Goal: Task Accomplishment & Management: Complete application form

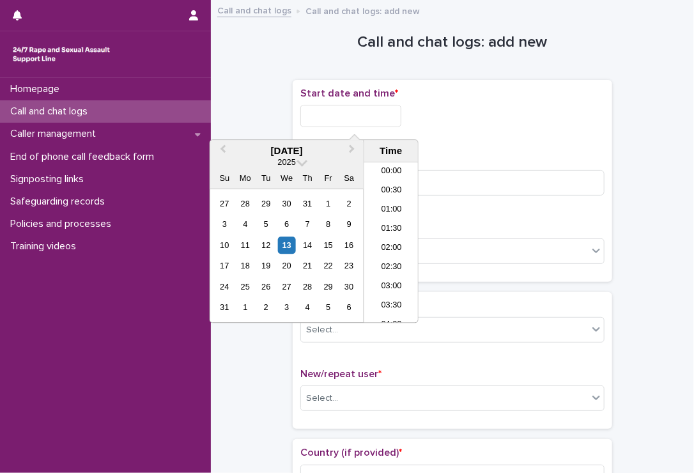
click at [341, 118] on input "text" at bounding box center [350, 116] width 101 height 22
click at [393, 169] on li "00:00" at bounding box center [391, 172] width 54 height 19
drag, startPoint x: 373, startPoint y: 115, endPoint x: 360, endPoint y: 117, distance: 13.6
click at [360, 117] on input "**********" at bounding box center [350, 116] width 101 height 22
type input "**********"
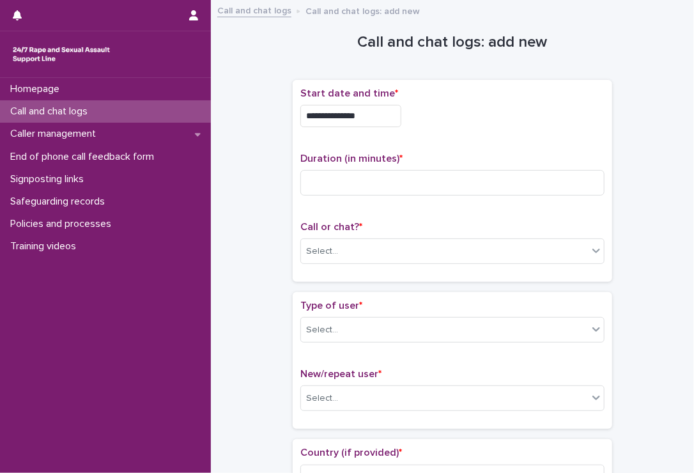
click at [557, 109] on div "**********" at bounding box center [452, 116] width 304 height 22
click at [395, 186] on input at bounding box center [452, 183] width 304 height 26
type input "*"
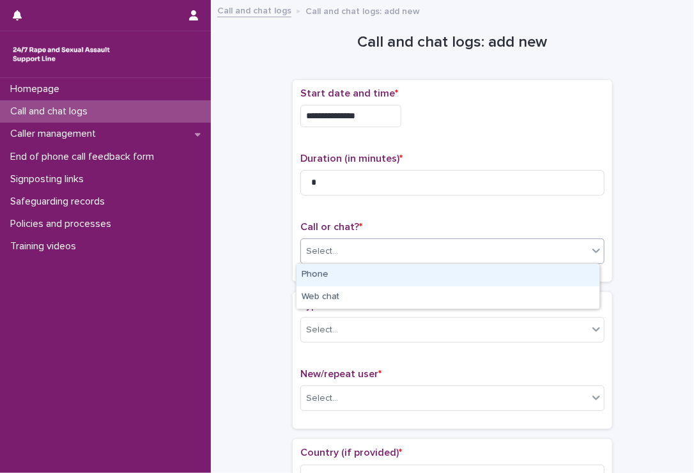
click at [368, 250] on div "Select..." at bounding box center [444, 251] width 287 height 21
click at [344, 279] on div "Phone" at bounding box center [447, 275] width 303 height 22
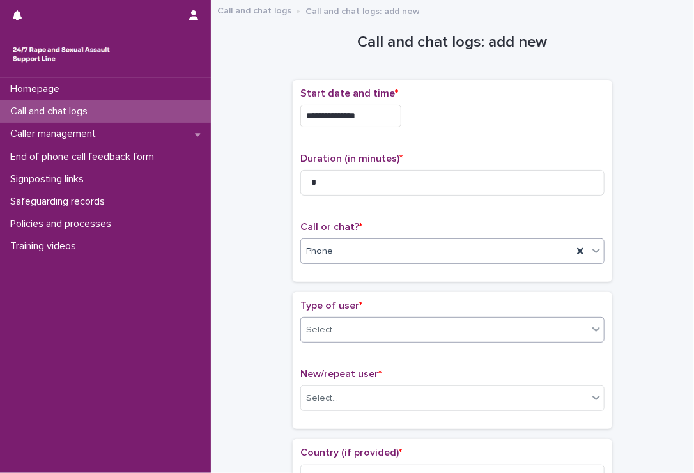
click at [330, 330] on div "Select..." at bounding box center [322, 329] width 32 height 13
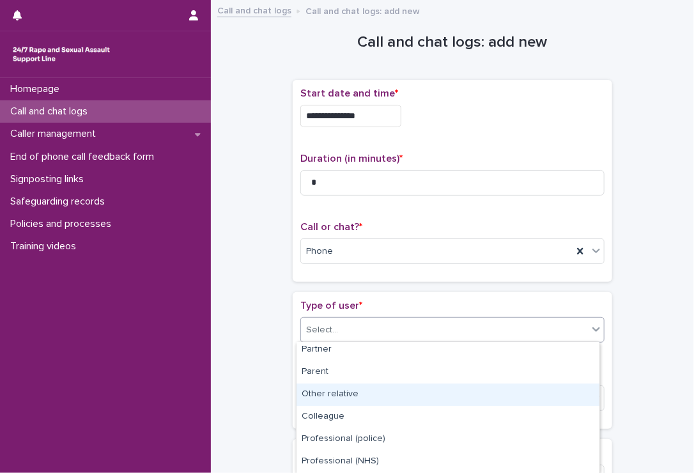
scroll to position [204, 0]
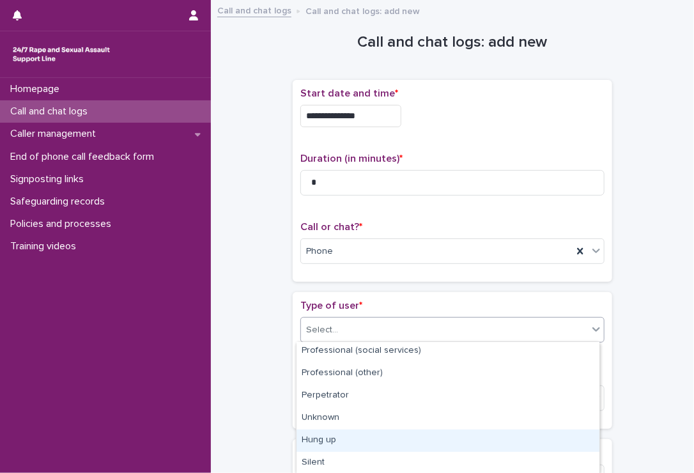
click at [378, 432] on div "Hung up" at bounding box center [447, 440] width 303 height 22
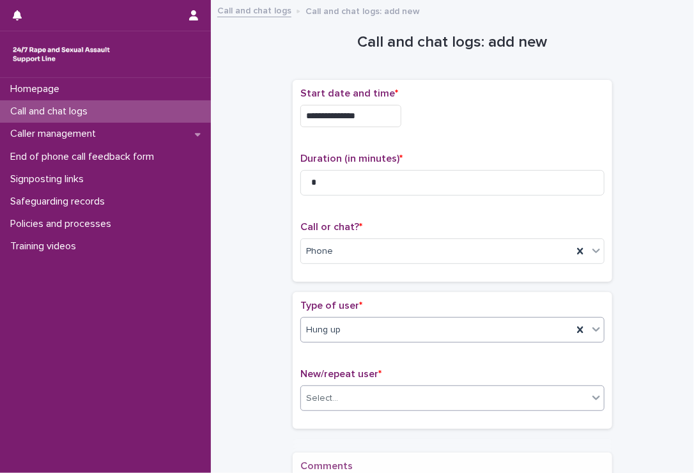
click at [355, 389] on div "Select..." at bounding box center [444, 398] width 287 height 21
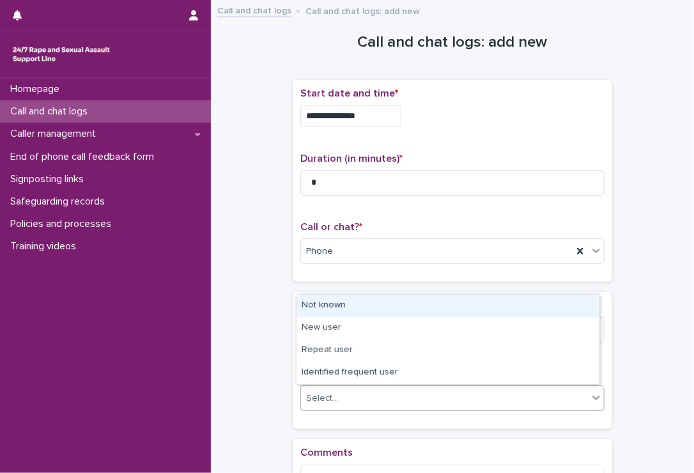
drag, startPoint x: 316, startPoint y: 319, endPoint x: 314, endPoint y: 307, distance: 12.8
click at [314, 307] on div "Not known" at bounding box center [447, 306] width 303 height 22
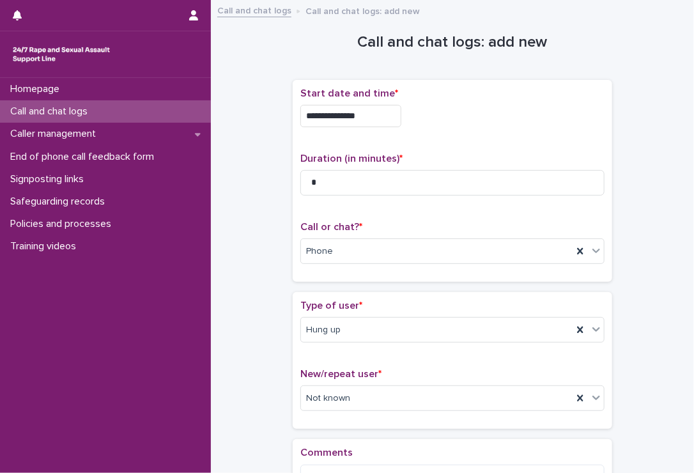
scroll to position [166, 0]
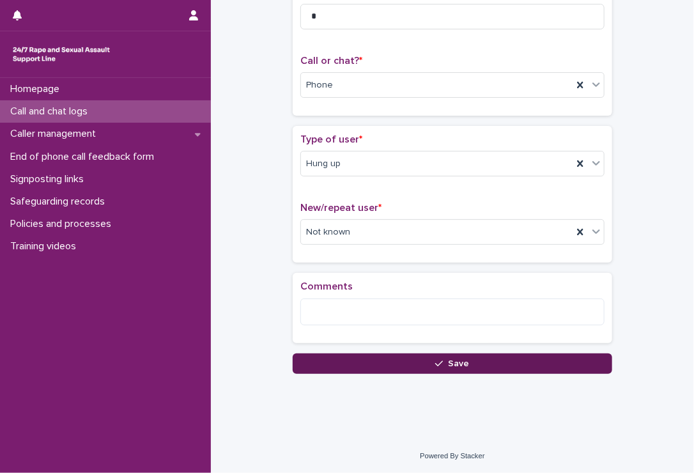
click at [348, 365] on button "Save" at bounding box center [452, 363] width 319 height 20
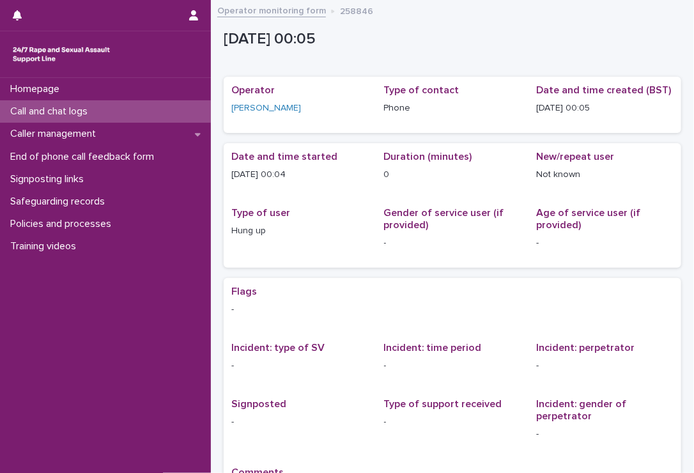
click at [110, 118] on div "Call and chat logs" at bounding box center [105, 111] width 211 height 22
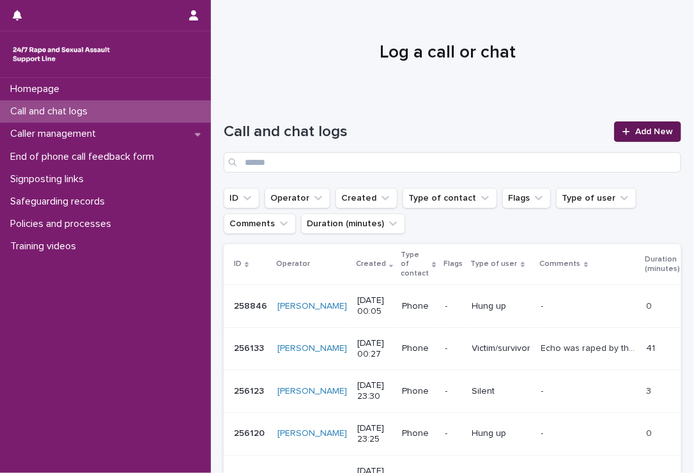
click at [635, 127] on span "Add New" at bounding box center [654, 131] width 38 height 9
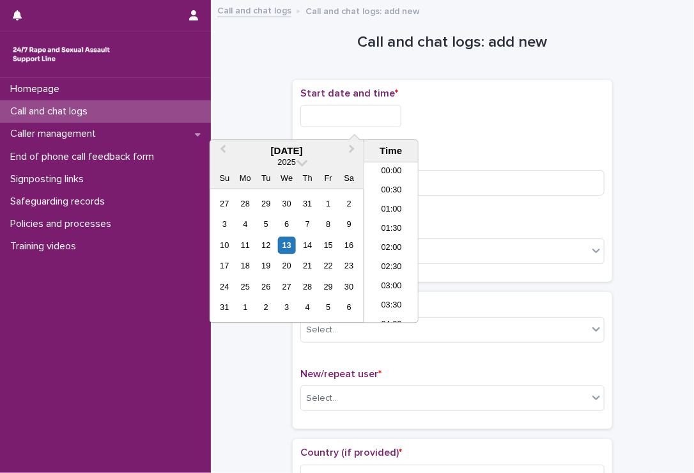
click at [369, 110] on input "text" at bounding box center [350, 116] width 101 height 22
click at [382, 173] on li "00:00" at bounding box center [391, 172] width 54 height 19
click at [365, 117] on input "**********" at bounding box center [350, 116] width 101 height 22
type input "**********"
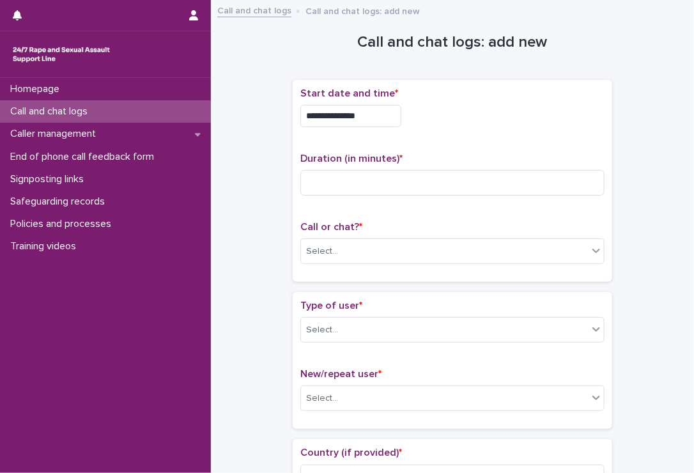
click at [459, 108] on div "**********" at bounding box center [452, 116] width 304 height 22
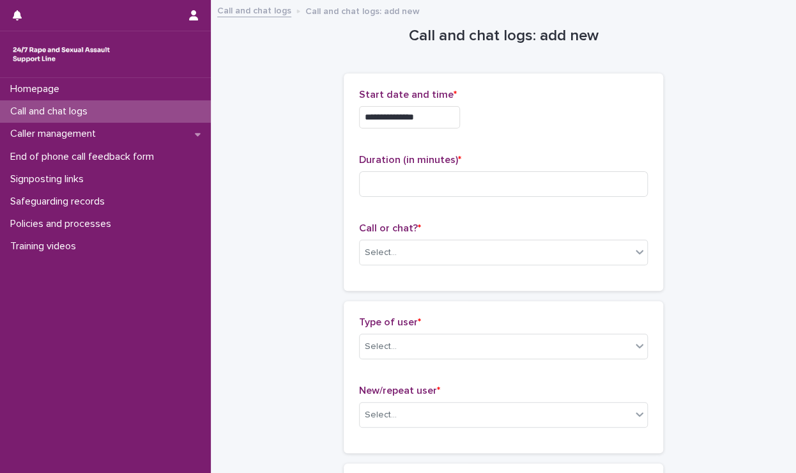
click at [557, 169] on div "Duration (in minutes) *" at bounding box center [503, 180] width 289 height 53
drag, startPoint x: 549, startPoint y: 173, endPoint x: 550, endPoint y: 139, distance: 33.9
click at [549, 178] on input at bounding box center [503, 184] width 289 height 26
type input "**"
click at [394, 245] on div "Select..." at bounding box center [496, 252] width 272 height 21
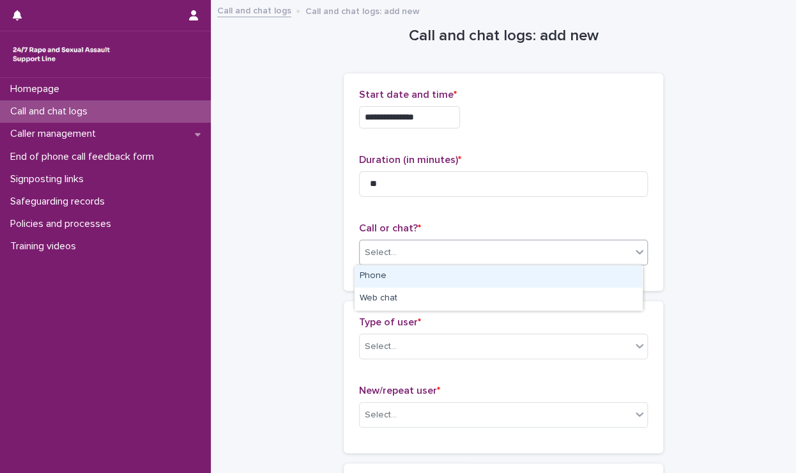
click at [404, 268] on div "Phone" at bounding box center [499, 276] width 288 height 22
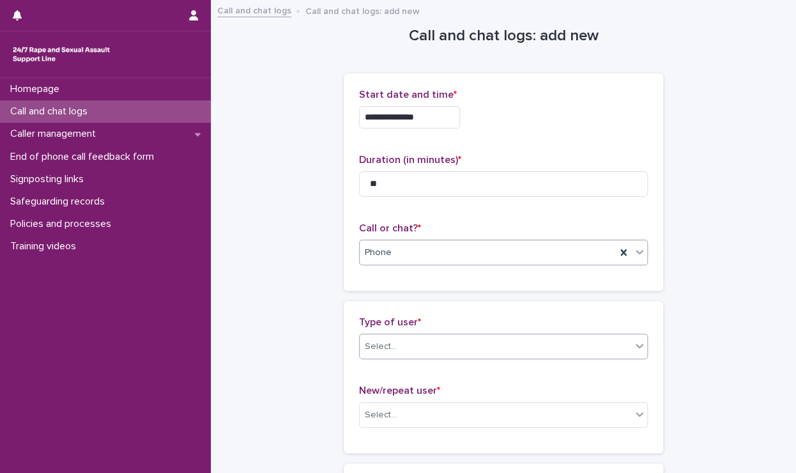
click at [413, 334] on div "Select..." at bounding box center [503, 347] width 289 height 26
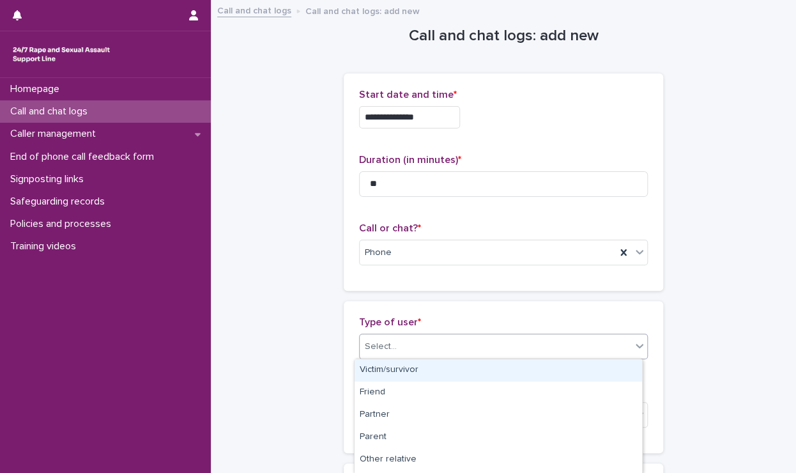
click at [410, 374] on div "Victim/survivor" at bounding box center [499, 370] width 288 height 22
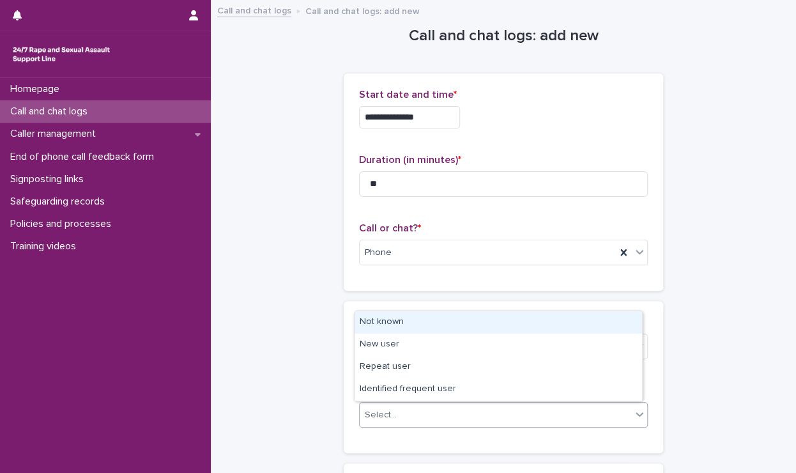
click at [414, 420] on div "Select..." at bounding box center [496, 414] width 272 height 21
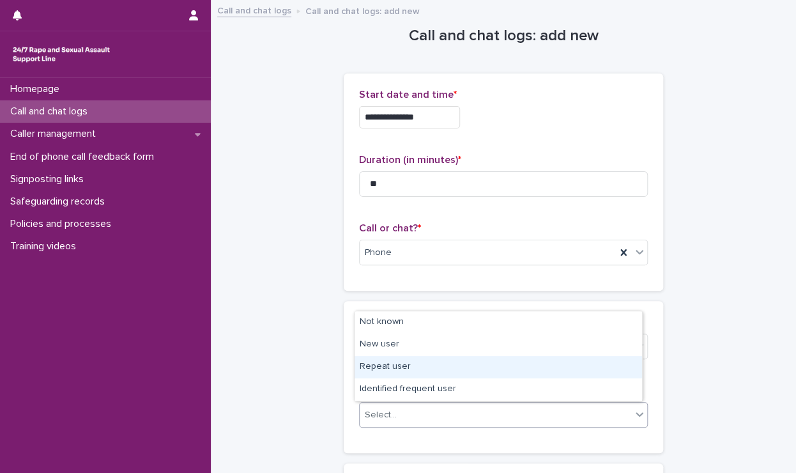
click at [395, 368] on div "Repeat user" at bounding box center [499, 367] width 288 height 22
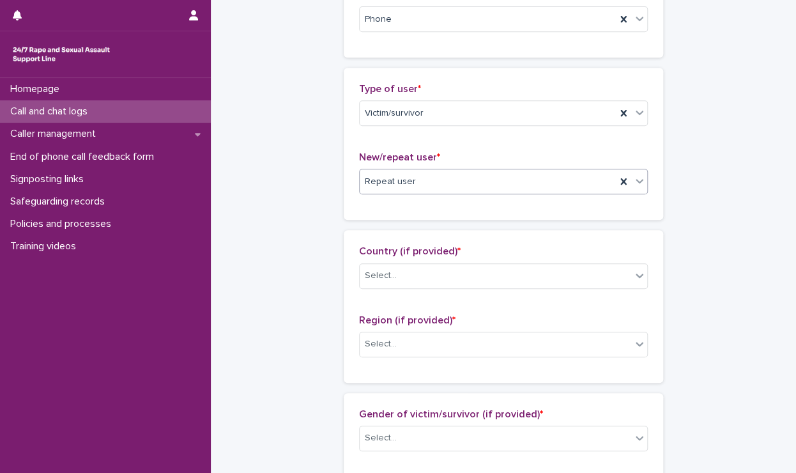
scroll to position [256, 0]
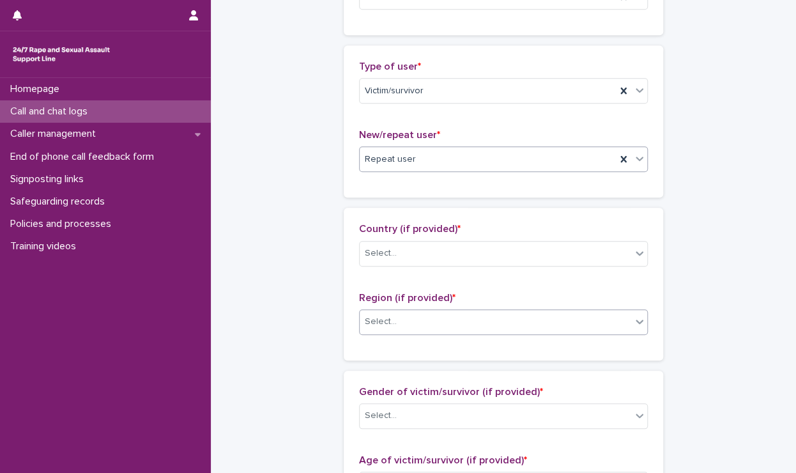
click at [398, 314] on div at bounding box center [398, 322] width 1 height 16
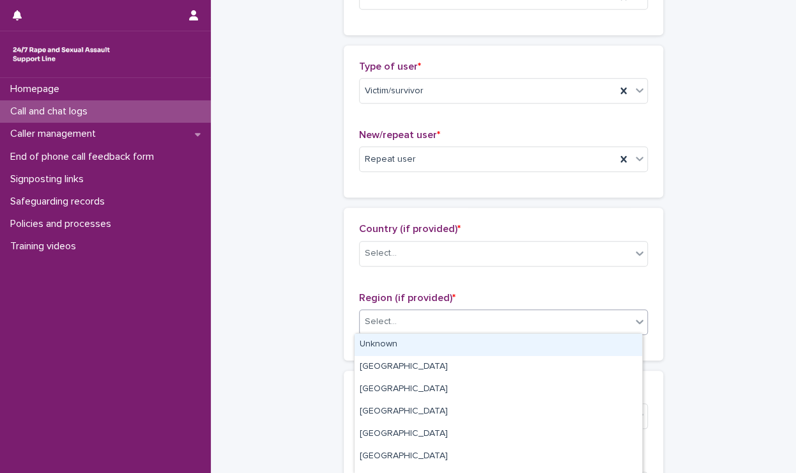
click at [388, 347] on div "Unknown" at bounding box center [499, 345] width 288 height 22
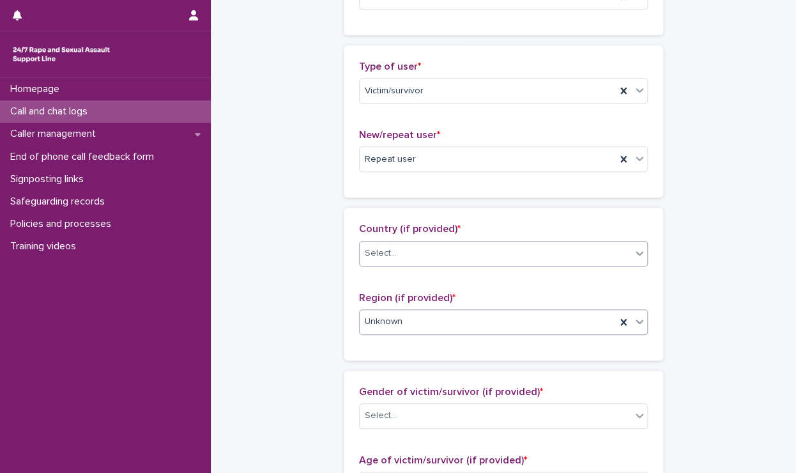
click at [383, 247] on div "Select..." at bounding box center [381, 253] width 32 height 13
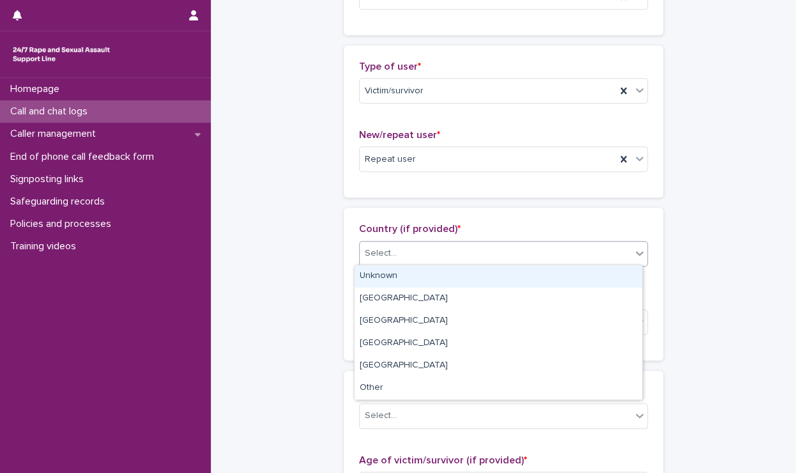
click at [375, 278] on div "Unknown" at bounding box center [499, 276] width 288 height 22
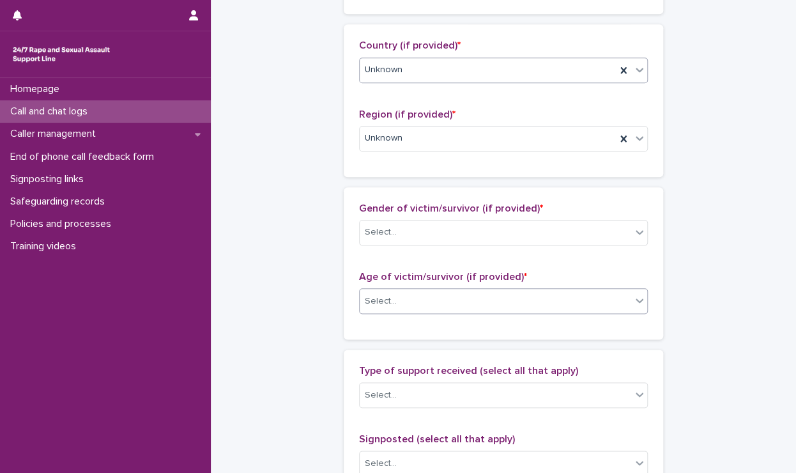
scroll to position [447, 0]
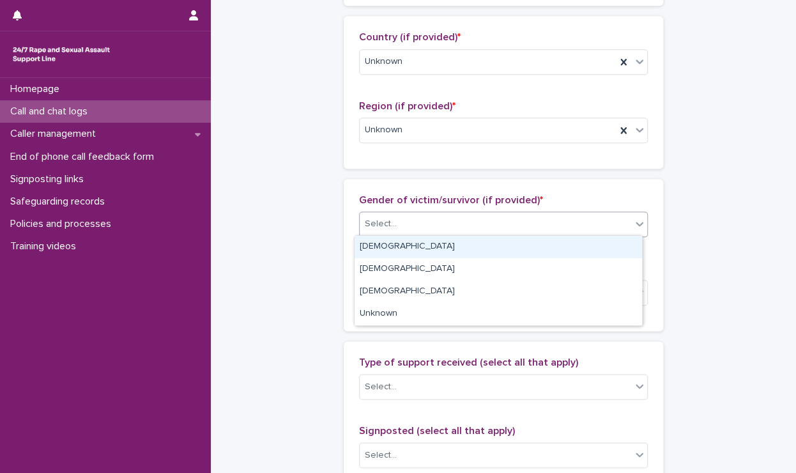
click at [414, 223] on div "Select..." at bounding box center [496, 223] width 272 height 21
drag, startPoint x: 386, startPoint y: 244, endPoint x: 383, endPoint y: 254, distance: 9.9
click at [386, 244] on div "Female" at bounding box center [499, 247] width 288 height 22
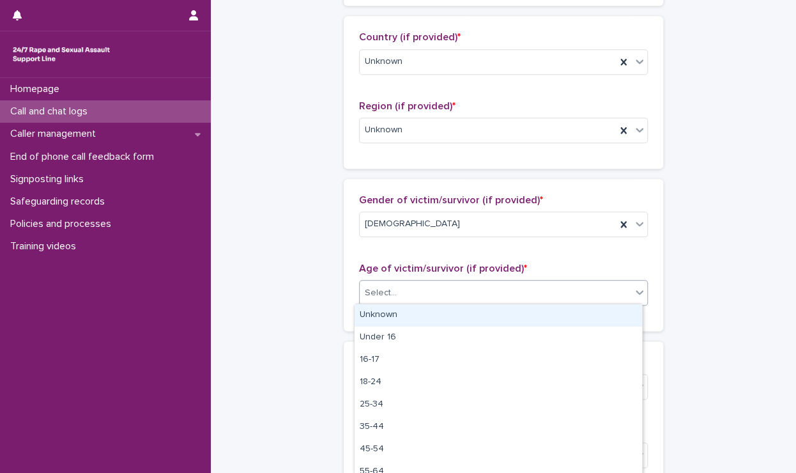
click at [383, 294] on div "Select..." at bounding box center [381, 292] width 32 height 13
click at [388, 321] on div "Unknown" at bounding box center [499, 315] width 288 height 22
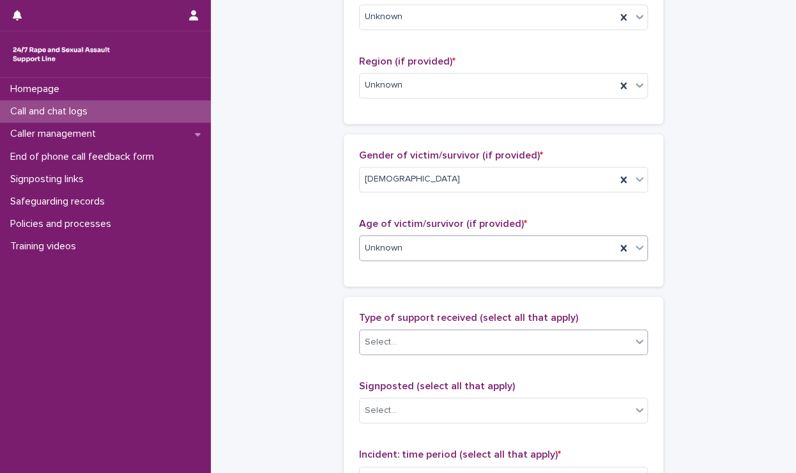
scroll to position [511, 0]
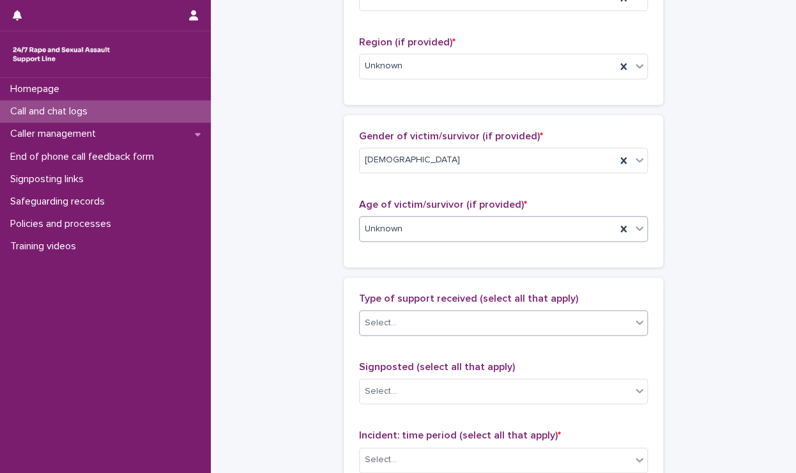
click at [389, 322] on div "Select..." at bounding box center [381, 322] width 32 height 13
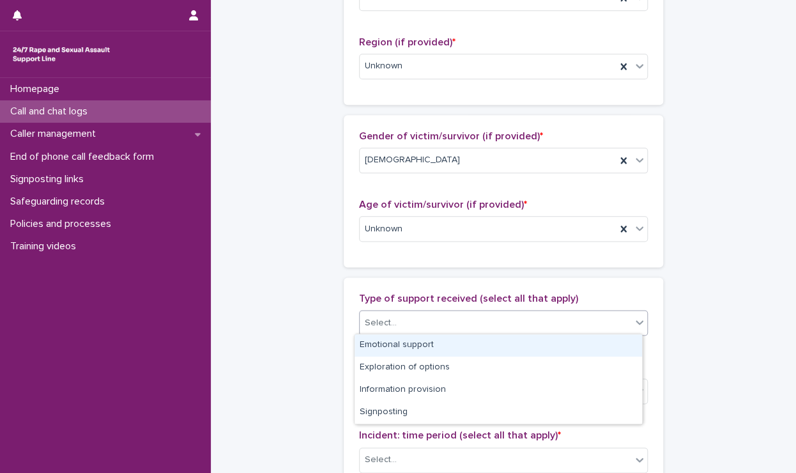
click at [390, 342] on div "Emotional support" at bounding box center [499, 345] width 288 height 22
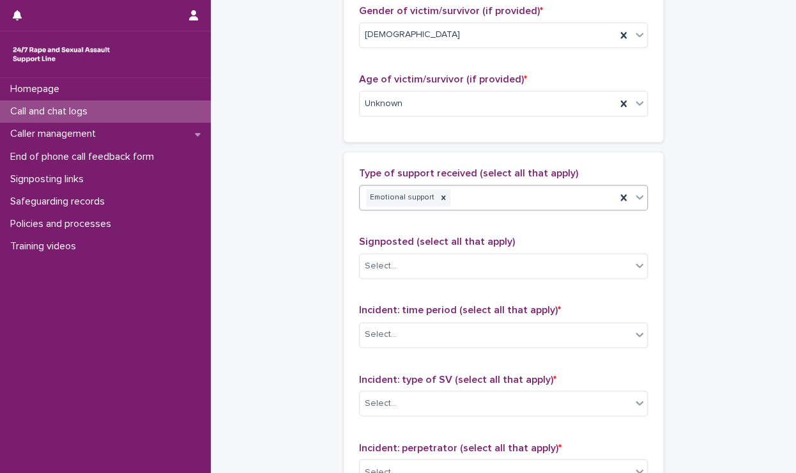
scroll to position [639, 0]
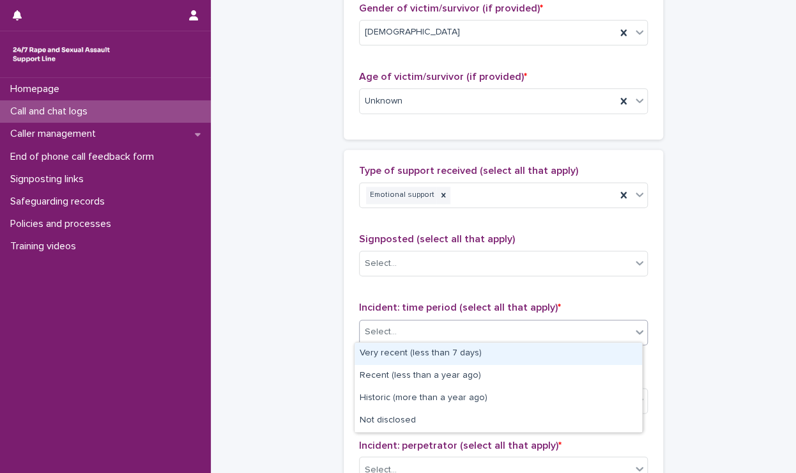
click at [387, 334] on div "Select..." at bounding box center [381, 331] width 32 height 13
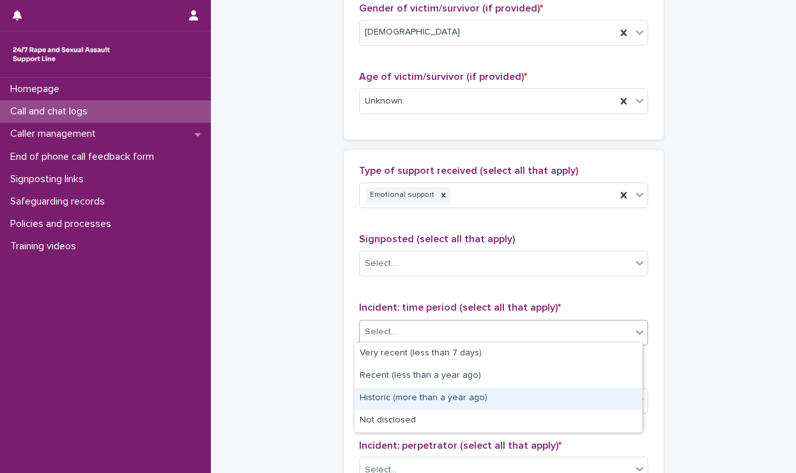
click at [385, 394] on div "Historic (more than a year ago)" at bounding box center [499, 398] width 288 height 22
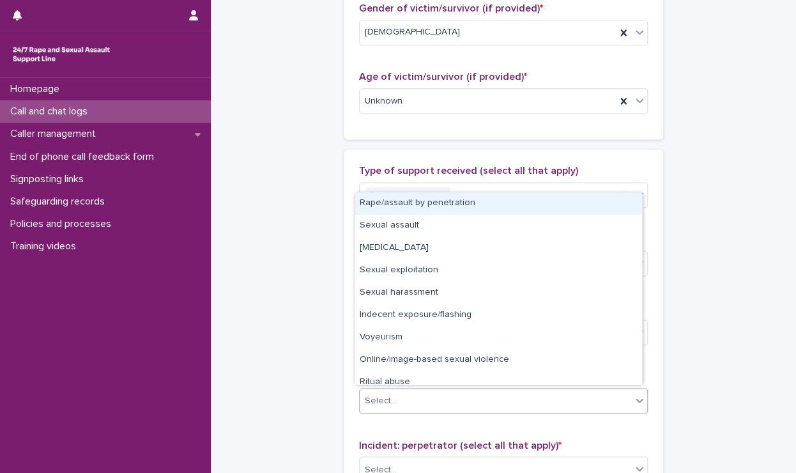
click at [385, 394] on div "Select..." at bounding box center [381, 400] width 32 height 13
click at [375, 209] on div "Rape/assault by penetration" at bounding box center [499, 203] width 288 height 22
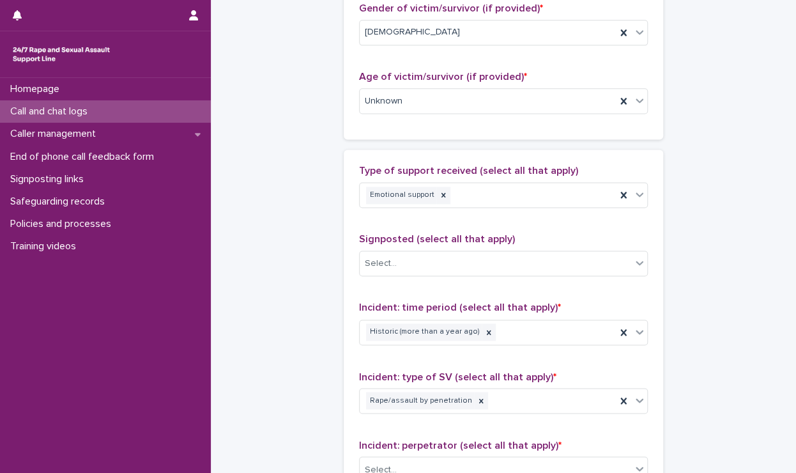
click at [296, 234] on div "**********" at bounding box center [504, 53] width 560 height 1383
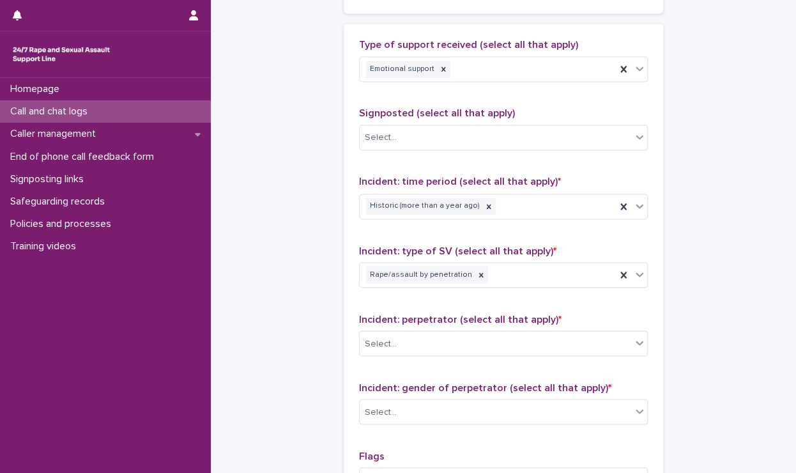
scroll to position [767, 0]
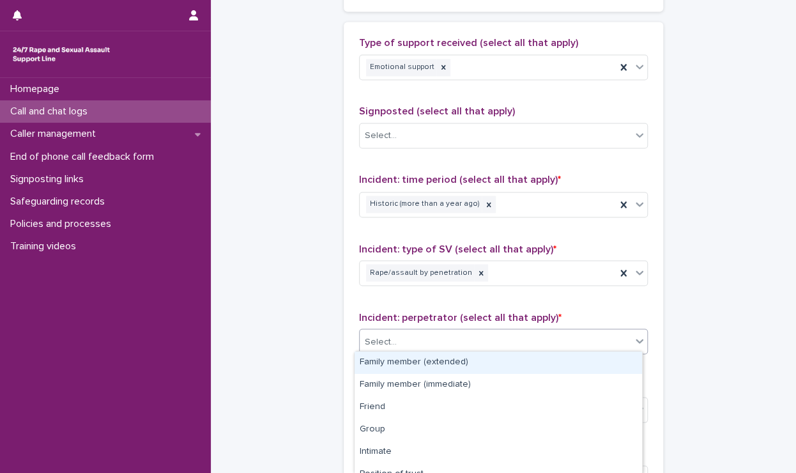
click at [422, 339] on div "Select..." at bounding box center [496, 341] width 272 height 21
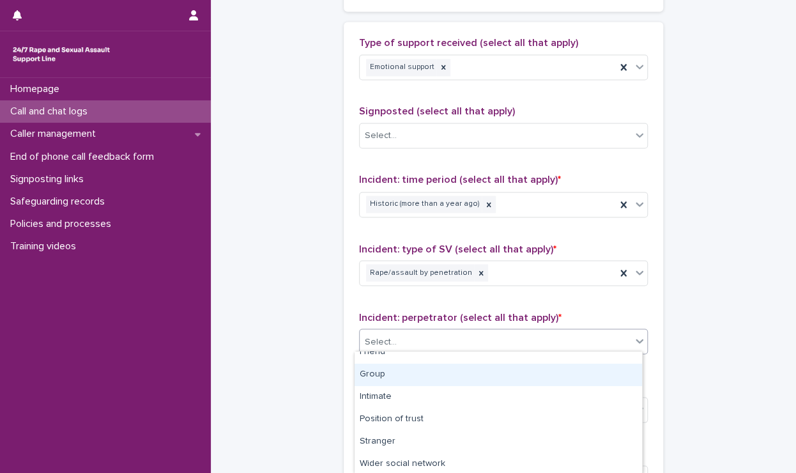
scroll to position [123, 0]
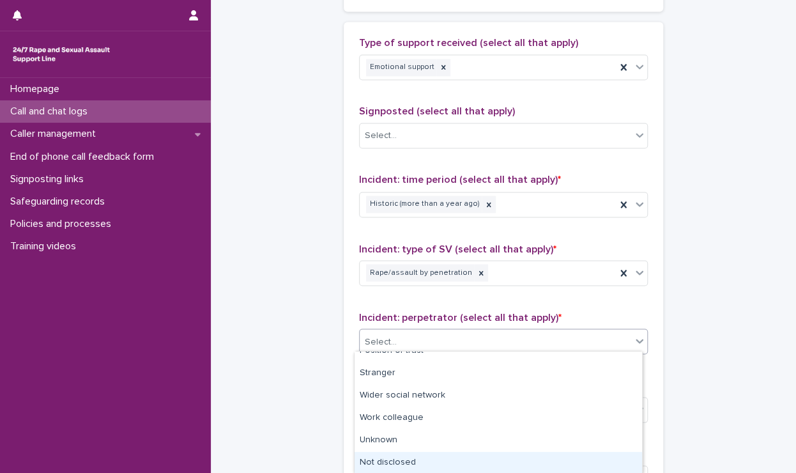
click at [386, 457] on div "Not disclosed" at bounding box center [499, 463] width 288 height 22
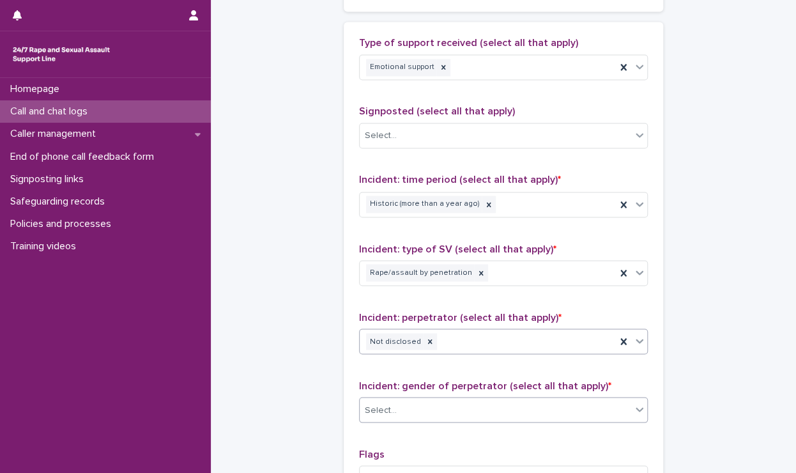
click at [398, 406] on input "text" at bounding box center [398, 409] width 1 height 11
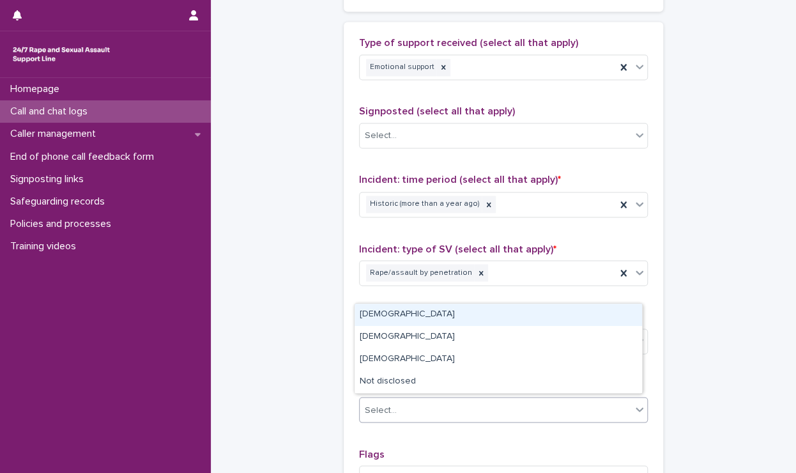
click at [376, 316] on div "Male" at bounding box center [499, 314] width 288 height 22
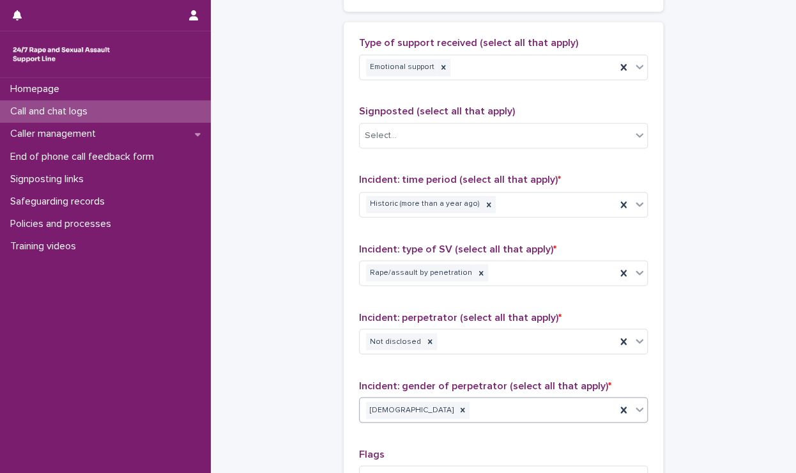
drag, startPoint x: 547, startPoint y: 413, endPoint x: 503, endPoint y: 411, distance: 43.5
click at [544, 413] on div "Male" at bounding box center [488, 410] width 256 height 22
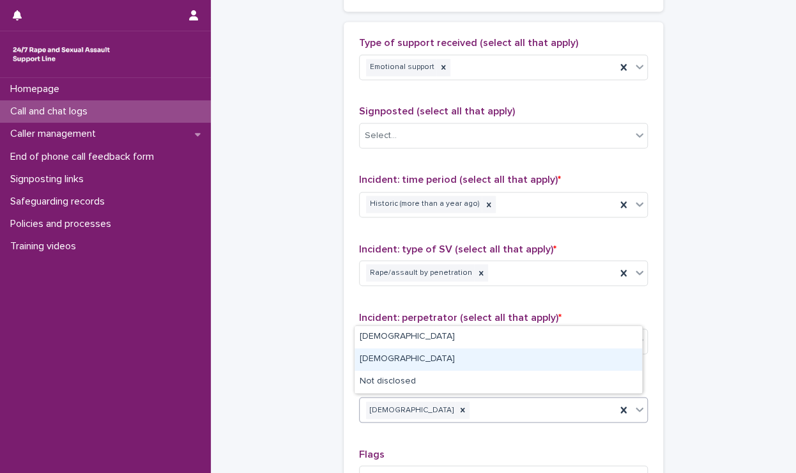
click at [368, 360] on div "Non-binary" at bounding box center [499, 359] width 288 height 22
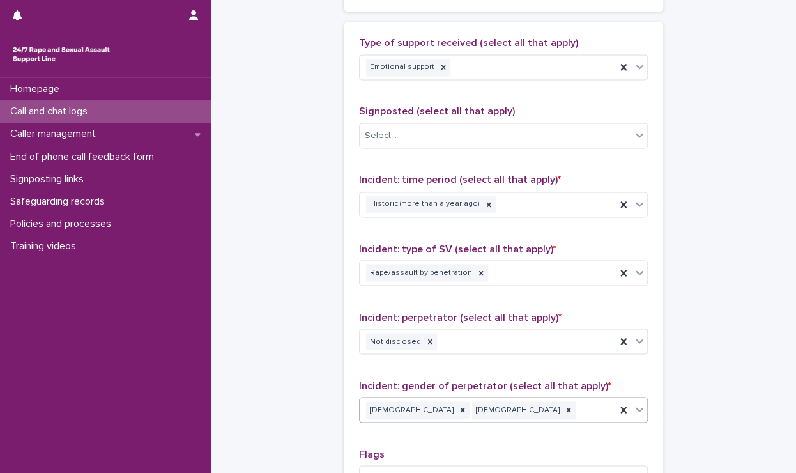
drag, startPoint x: 528, startPoint y: 404, endPoint x: 504, endPoint y: 403, distance: 24.3
click at [525, 404] on div "Male Non-binary" at bounding box center [488, 410] width 256 height 22
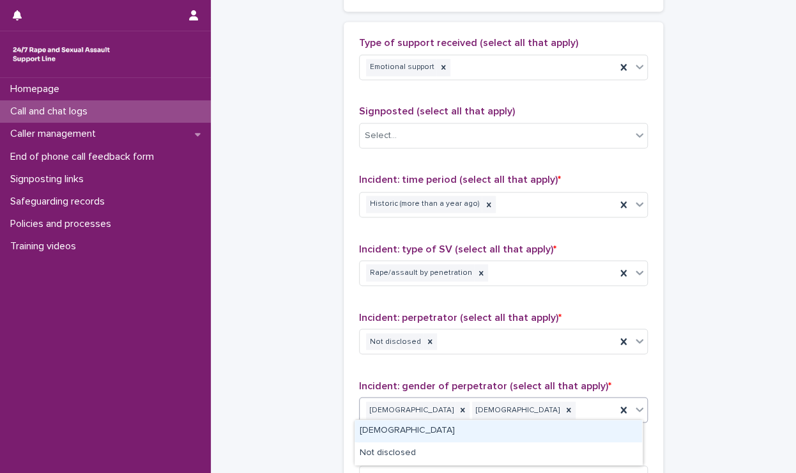
click at [421, 428] on div "Female" at bounding box center [499, 431] width 288 height 22
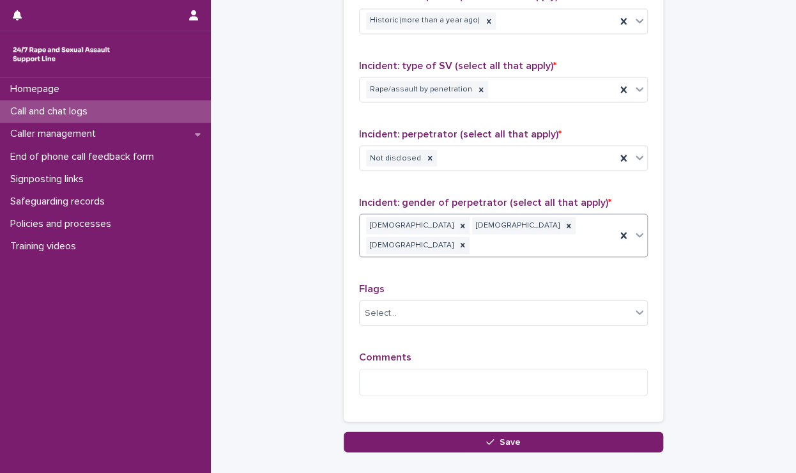
scroll to position [1007, 0]
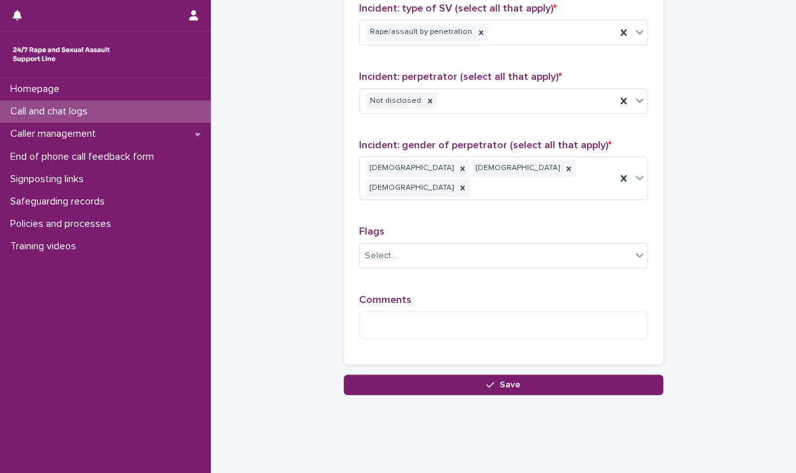
click at [428, 321] on div "Comments" at bounding box center [503, 321] width 289 height 55
click at [428, 311] on textarea at bounding box center [503, 324] width 289 height 27
click at [368, 311] on textarea "**********" at bounding box center [503, 324] width 289 height 27
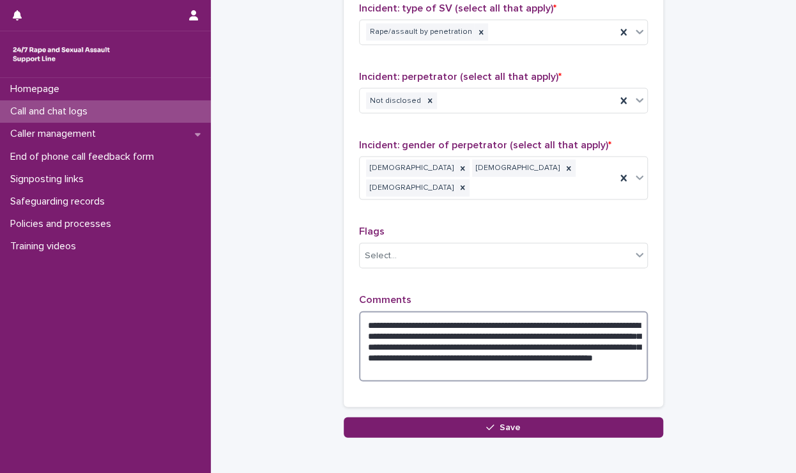
drag, startPoint x: 601, startPoint y: 346, endPoint x: 363, endPoint y: 334, distance: 238.0
click at [363, 334] on textarea "**********" at bounding box center [503, 346] width 289 height 70
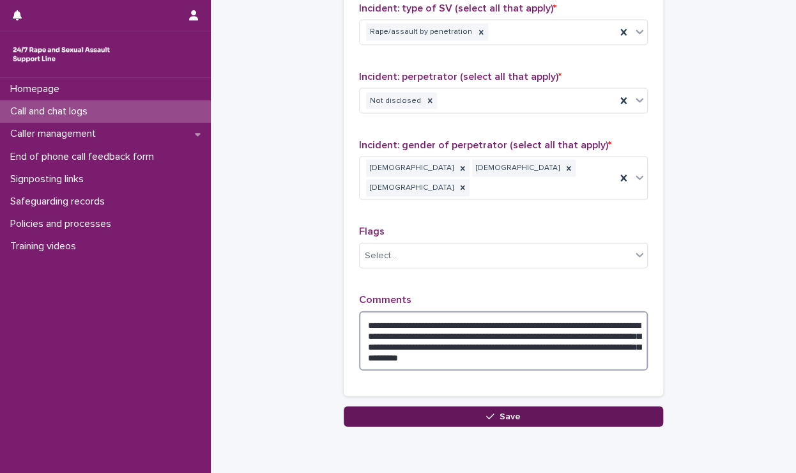
type textarea "**********"
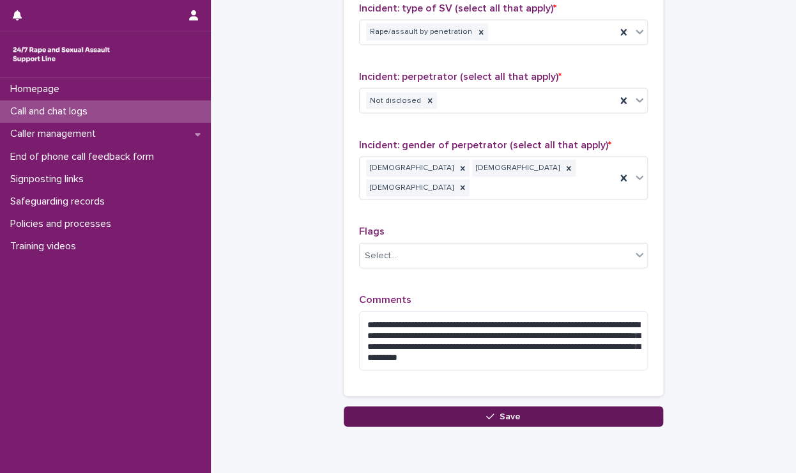
click at [557, 406] on button "Save" at bounding box center [503, 416] width 319 height 20
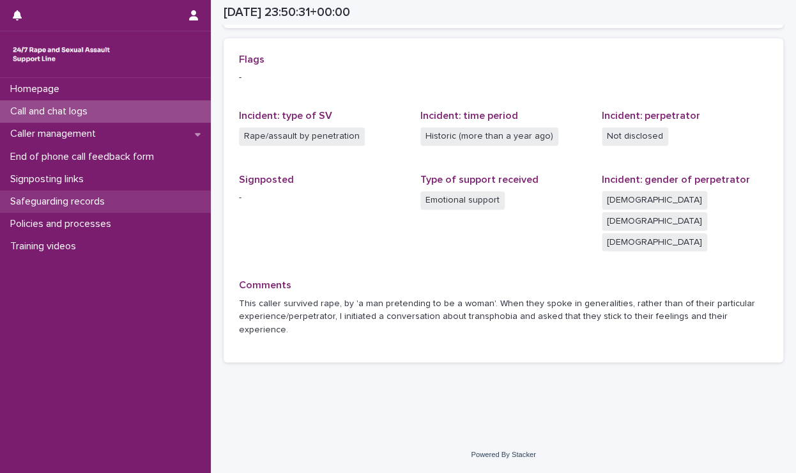
scroll to position [219, 0]
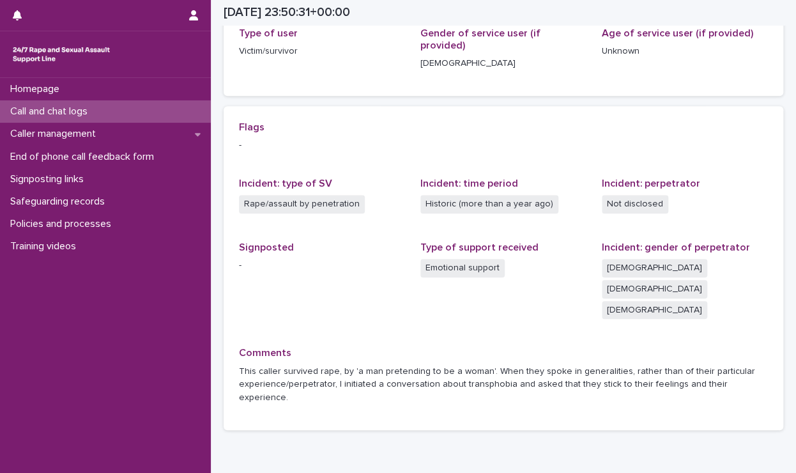
click at [35, 109] on p "Call and chat logs" at bounding box center [51, 111] width 93 height 12
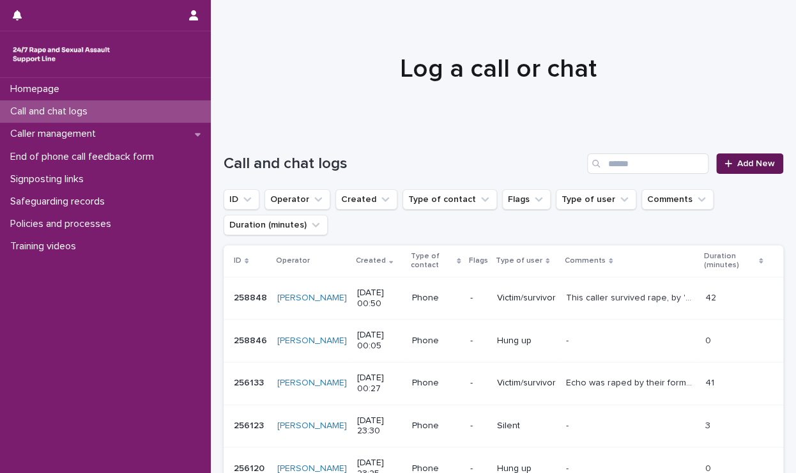
click at [693, 171] on link "Add New" at bounding box center [749, 163] width 67 height 20
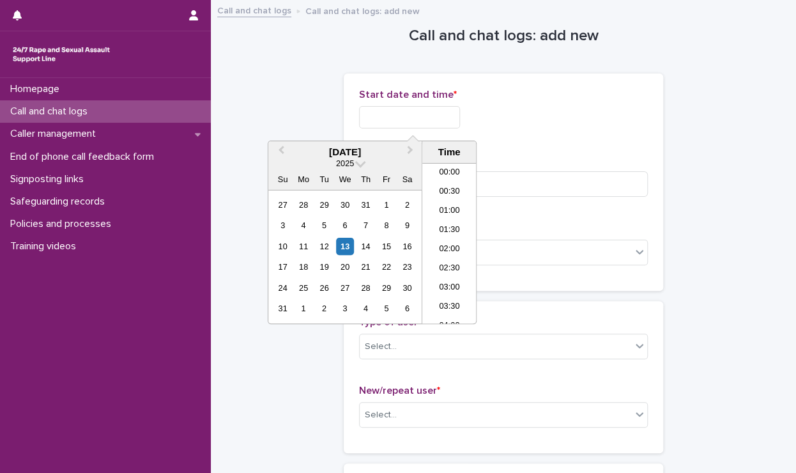
click at [417, 118] on input "text" at bounding box center [409, 117] width 101 height 22
click at [452, 189] on li "00:30" at bounding box center [449, 192] width 54 height 19
drag, startPoint x: 417, startPoint y: 121, endPoint x: 434, endPoint y: 119, distance: 17.3
click at [434, 119] on input "**********" at bounding box center [409, 117] width 101 height 22
type input "**********"
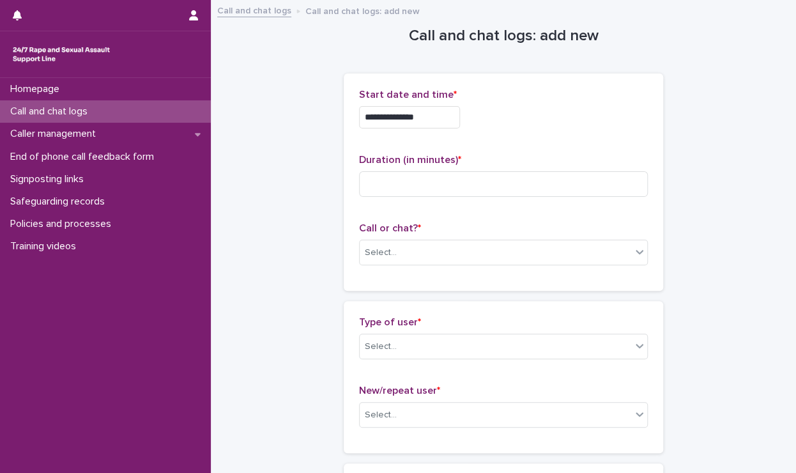
click at [434, 191] on input at bounding box center [503, 184] width 289 height 26
type input "**"
click at [401, 253] on div "Select..." at bounding box center [496, 252] width 272 height 21
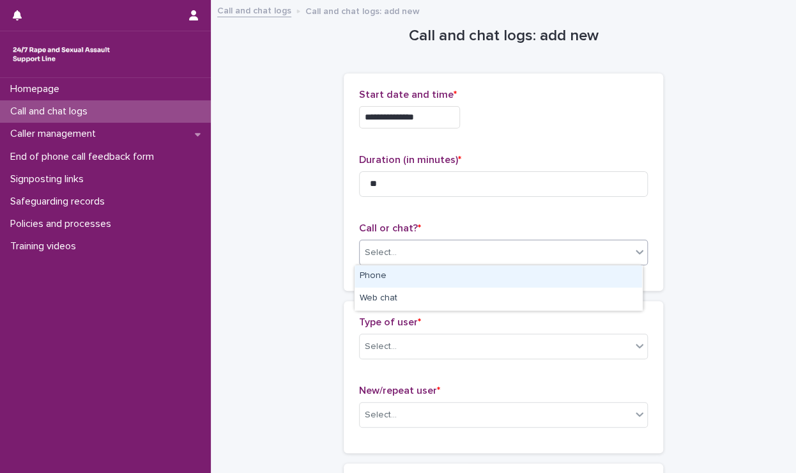
click at [392, 275] on div "Phone" at bounding box center [499, 276] width 288 height 22
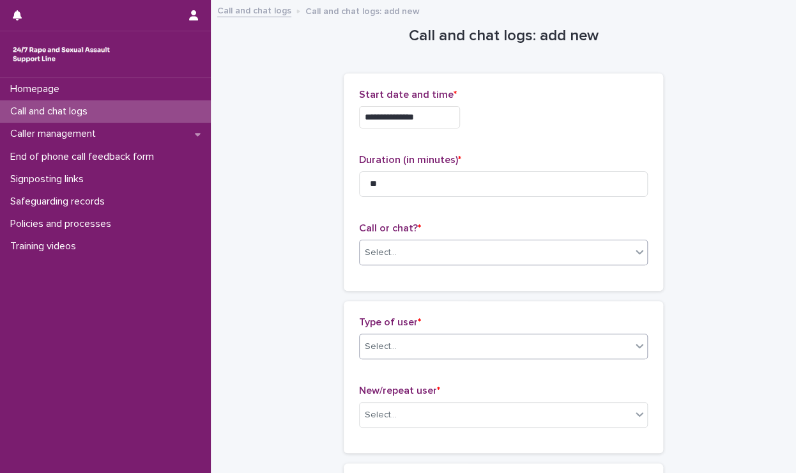
click at [387, 346] on div "Select..." at bounding box center [381, 346] width 32 height 13
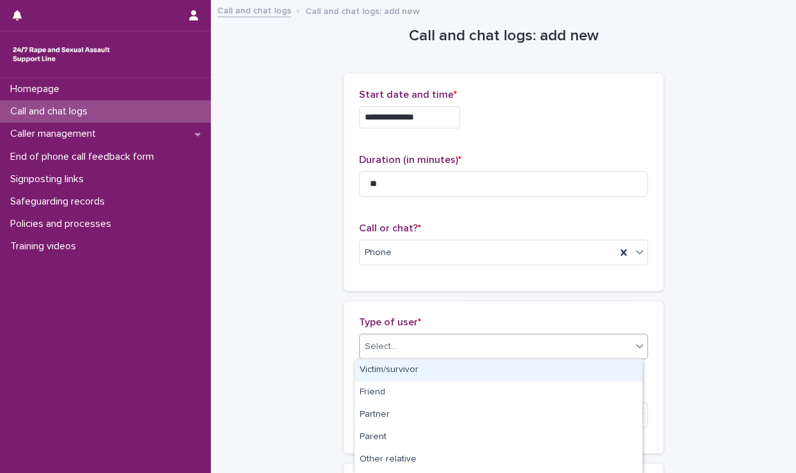
click at [402, 379] on div "Victim/survivor" at bounding box center [499, 370] width 288 height 22
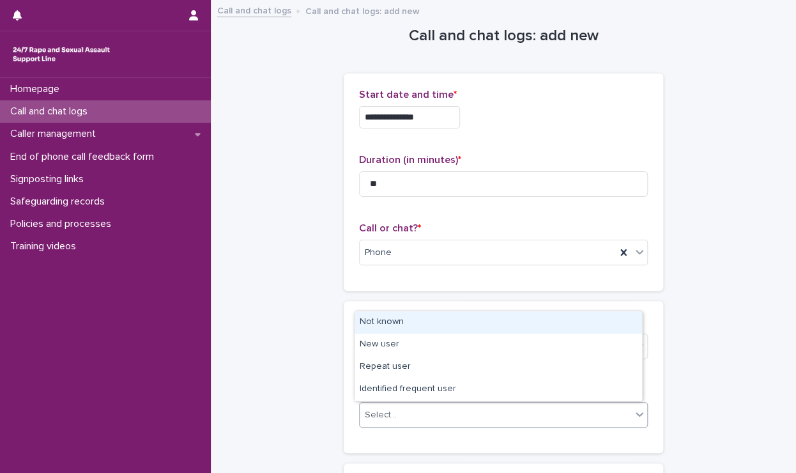
click at [401, 414] on div "Select..." at bounding box center [496, 414] width 272 height 21
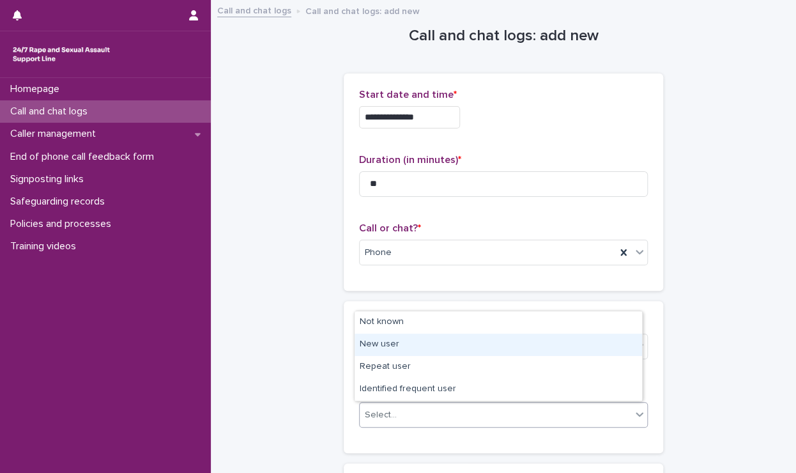
click at [372, 347] on div "New user" at bounding box center [499, 345] width 288 height 22
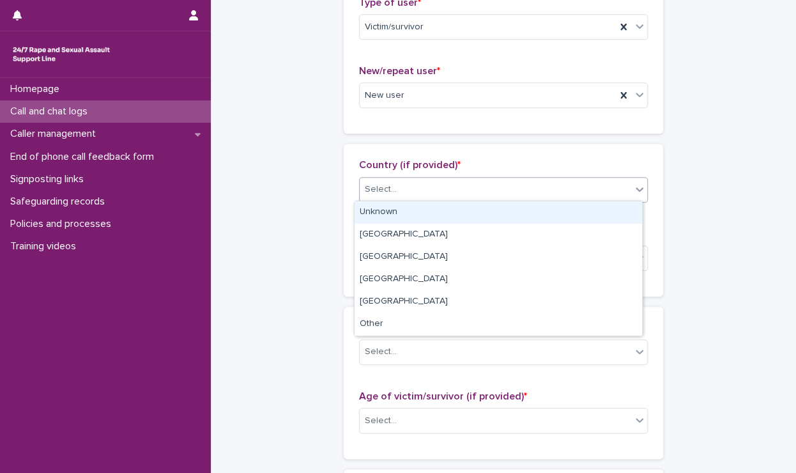
click at [412, 182] on div "Select..." at bounding box center [496, 189] width 272 height 21
click at [404, 213] on div "Unknown" at bounding box center [499, 212] width 288 height 22
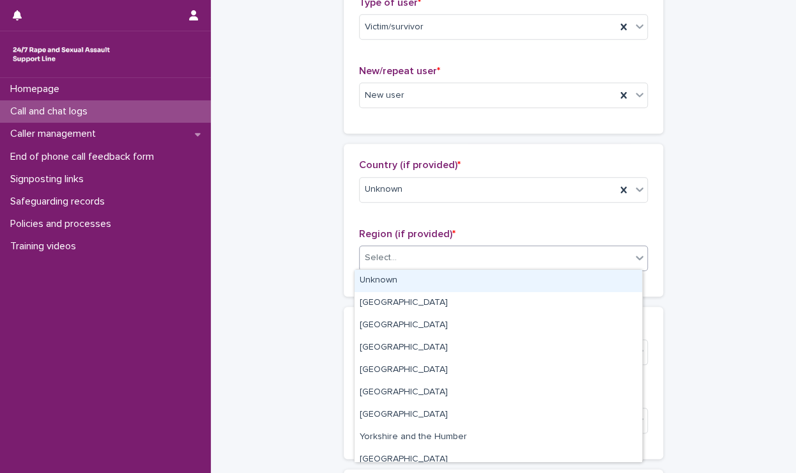
click at [395, 256] on div "Select..." at bounding box center [496, 257] width 272 height 21
click at [394, 273] on div "Unknown" at bounding box center [499, 281] width 288 height 22
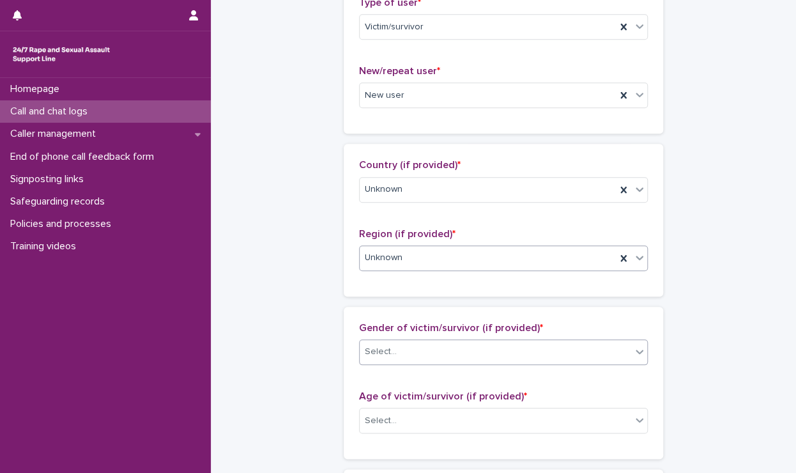
click at [422, 351] on div "Select..." at bounding box center [496, 351] width 272 height 21
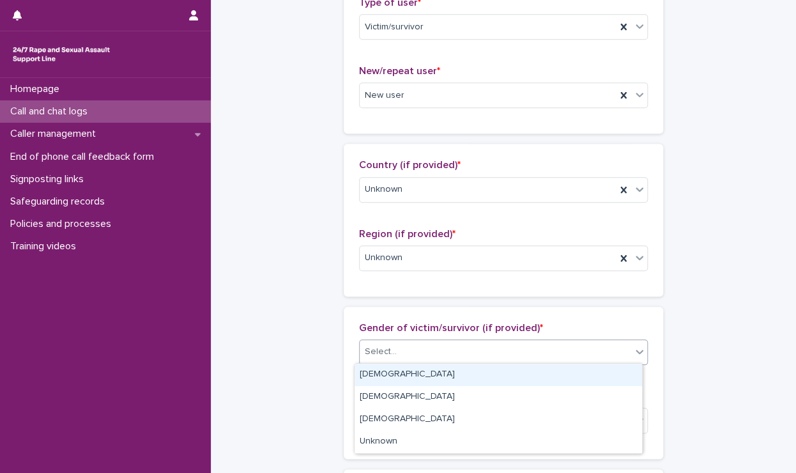
drag, startPoint x: 399, startPoint y: 372, endPoint x: 383, endPoint y: 394, distance: 26.6
click at [399, 374] on div "Female" at bounding box center [499, 375] width 288 height 22
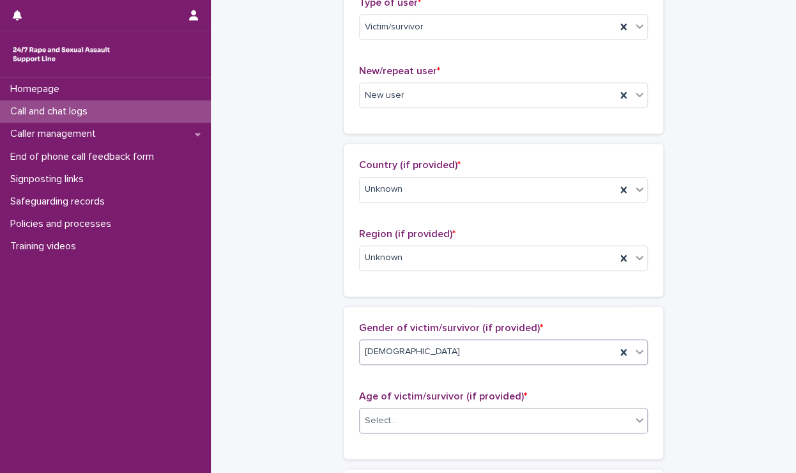
click at [399, 421] on div "Select..." at bounding box center [496, 420] width 272 height 21
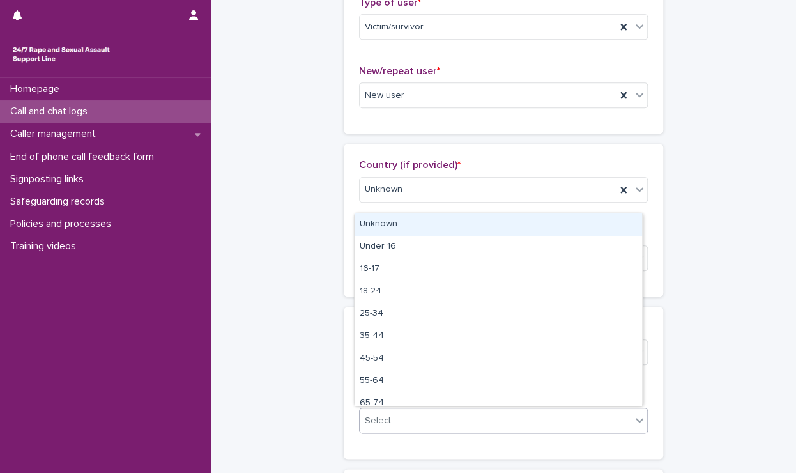
click at [385, 230] on div "Unknown" at bounding box center [499, 224] width 288 height 22
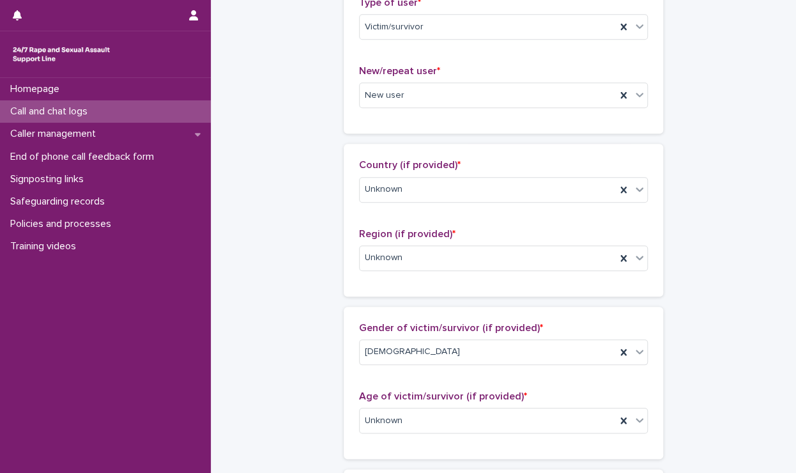
click at [282, 261] on div "**********" at bounding box center [504, 373] width 560 height 1383
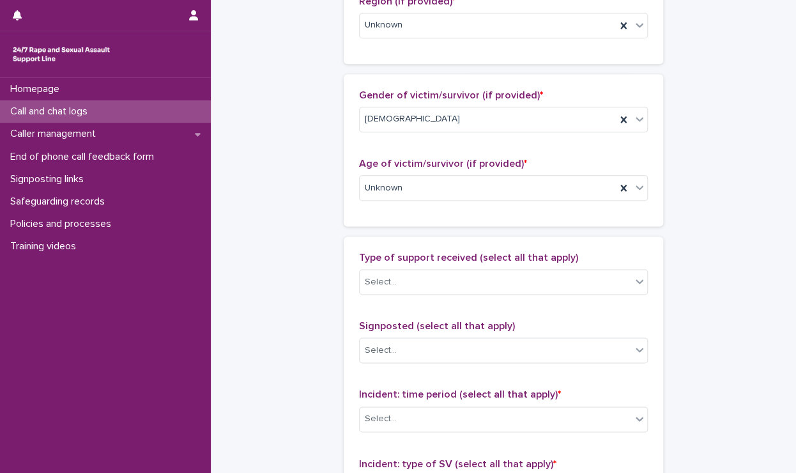
scroll to position [575, 0]
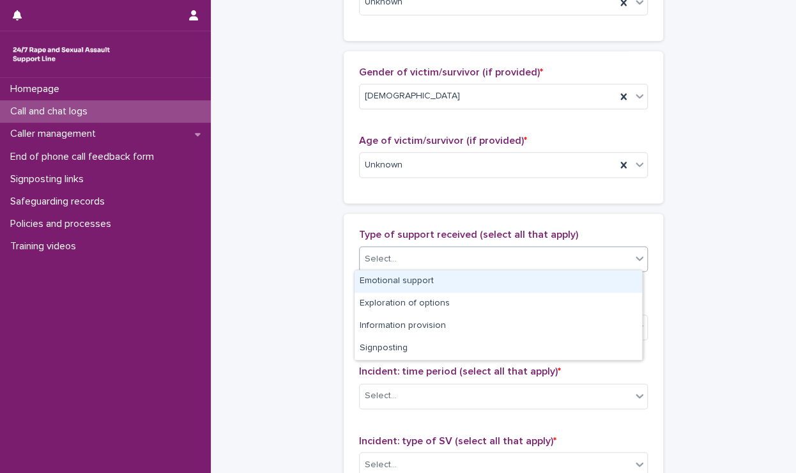
click at [365, 259] on div "Select..." at bounding box center [381, 258] width 32 height 13
click at [365, 274] on div "Emotional support" at bounding box center [499, 281] width 288 height 22
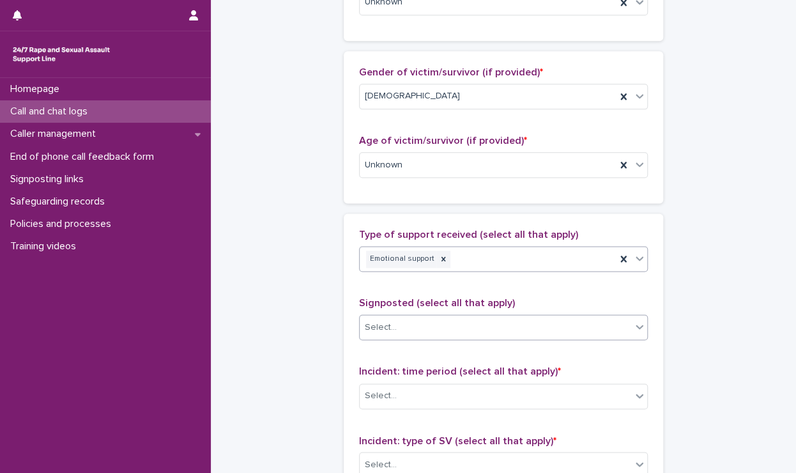
click at [389, 335] on div "Select..." at bounding box center [503, 327] width 289 height 26
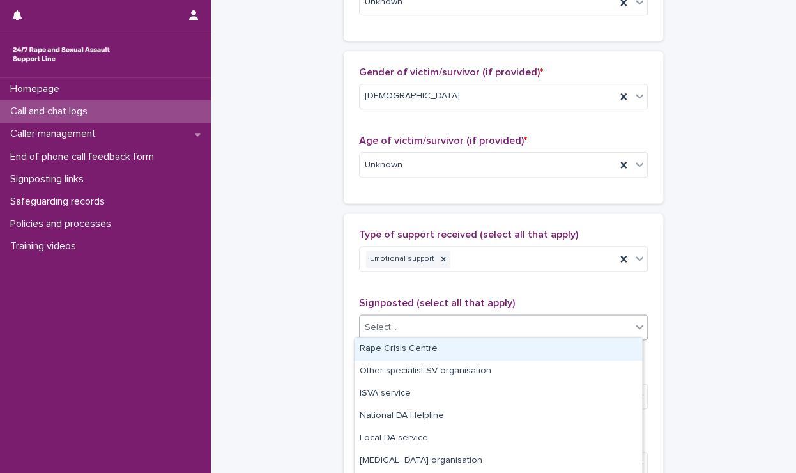
click at [381, 325] on div "Select..." at bounding box center [381, 327] width 32 height 13
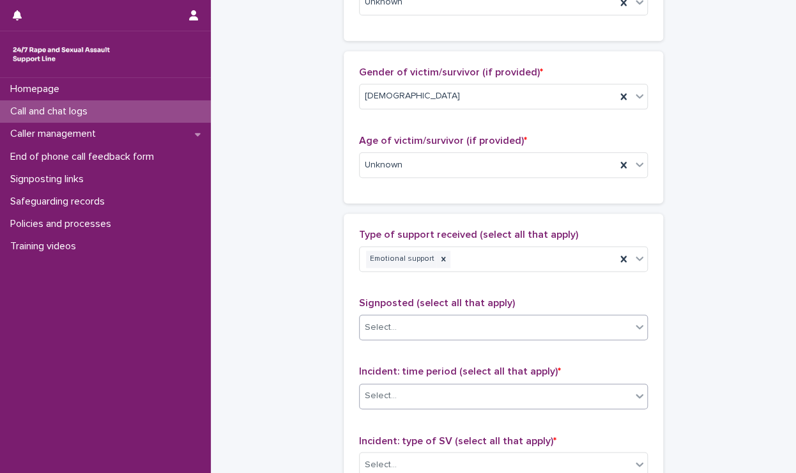
click at [405, 392] on div "Select..." at bounding box center [496, 395] width 272 height 21
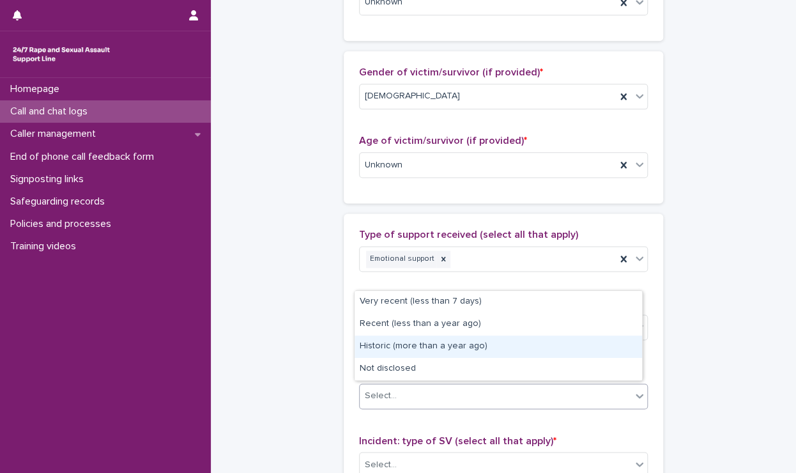
click at [382, 355] on div "Historic (more than a year ago)" at bounding box center [499, 346] width 288 height 22
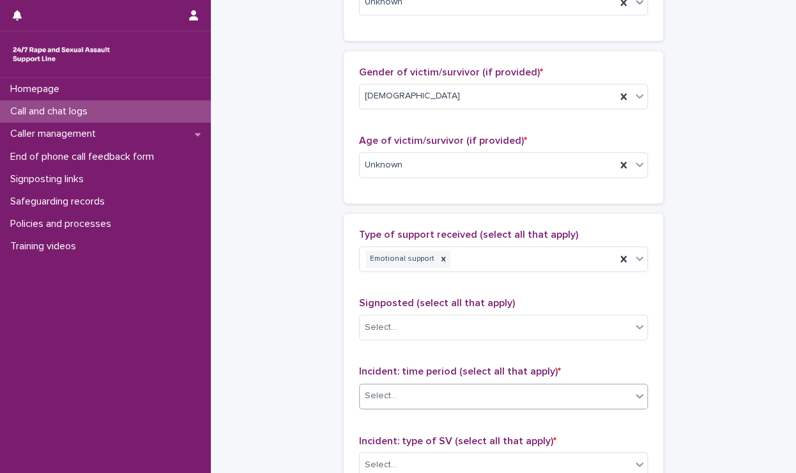
click at [252, 345] on div "**********" at bounding box center [504, 117] width 560 height 1383
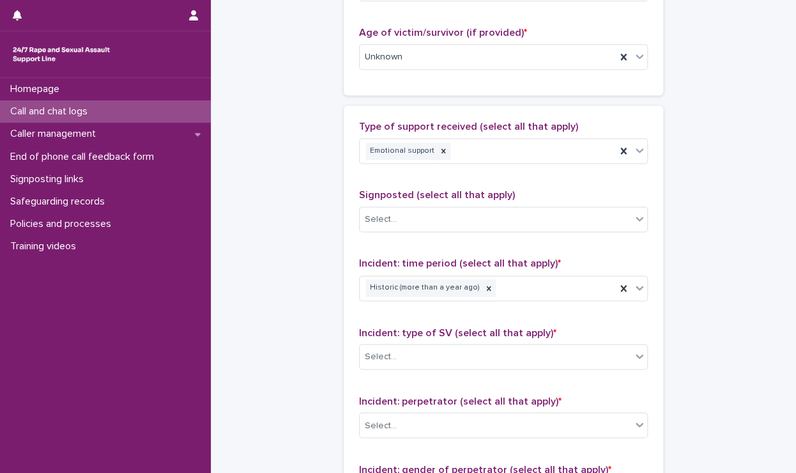
scroll to position [703, 0]
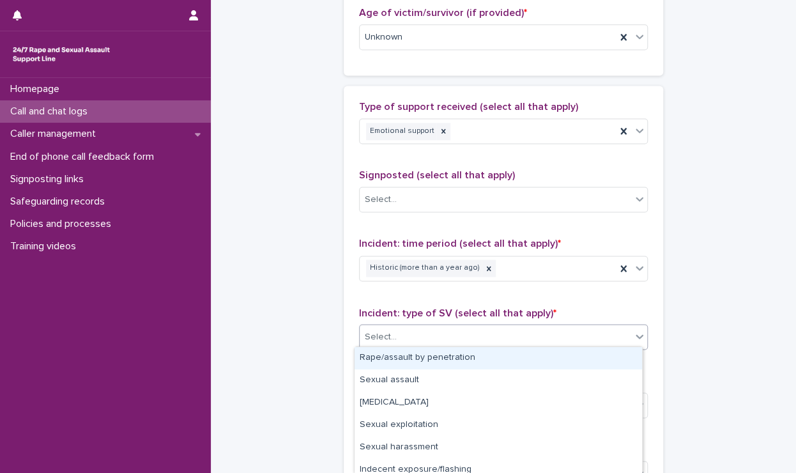
click at [371, 341] on div "Select..." at bounding box center [496, 336] width 272 height 21
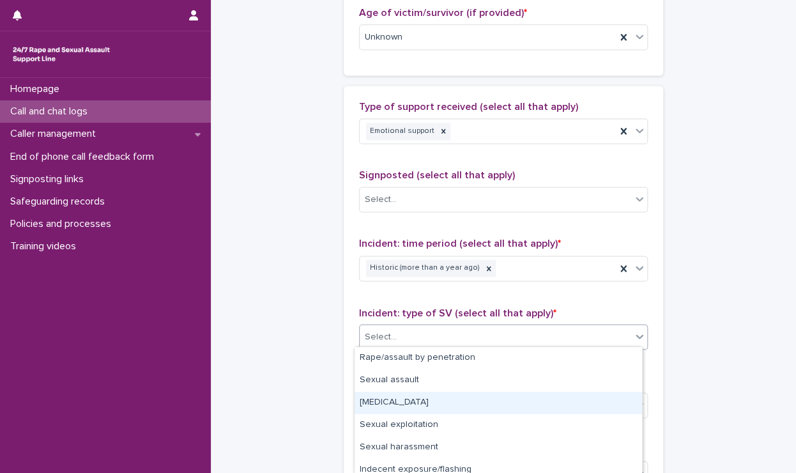
scroll to position [97, 0]
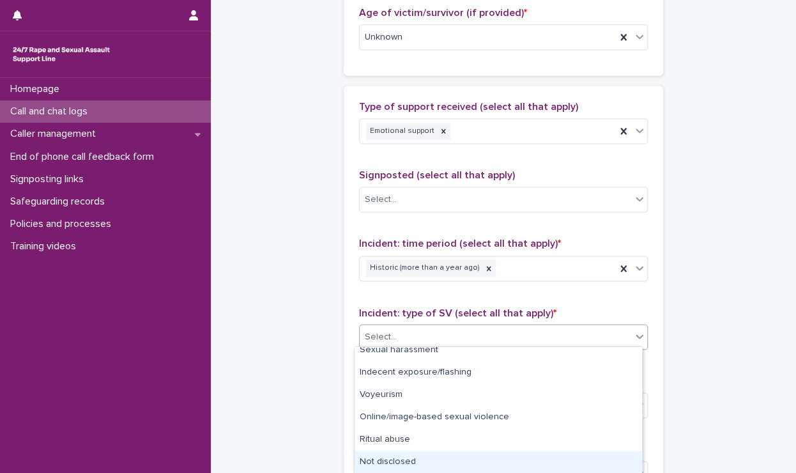
click at [411, 461] on div "Not disclosed" at bounding box center [499, 462] width 288 height 22
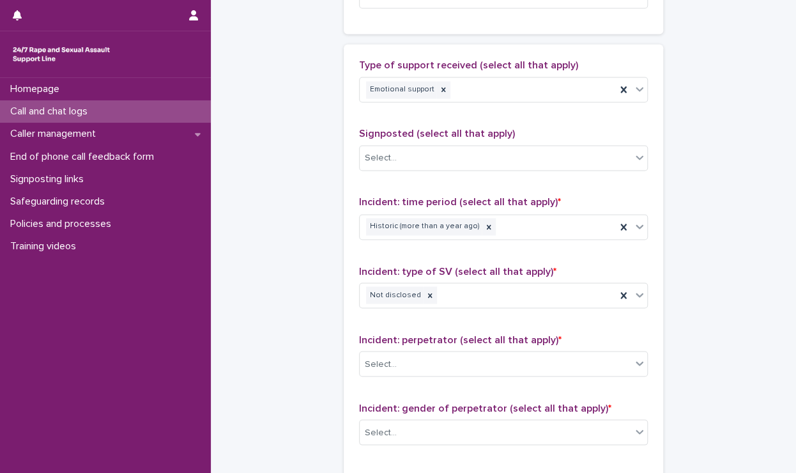
scroll to position [767, 0]
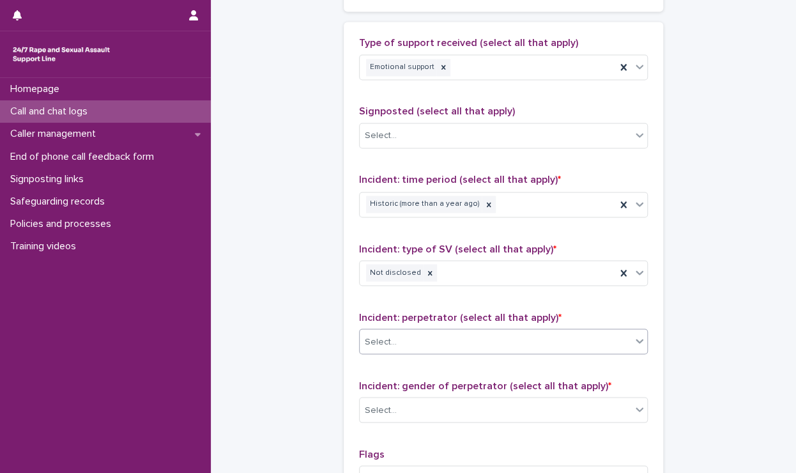
click at [394, 347] on div "Select..." at bounding box center [496, 341] width 272 height 21
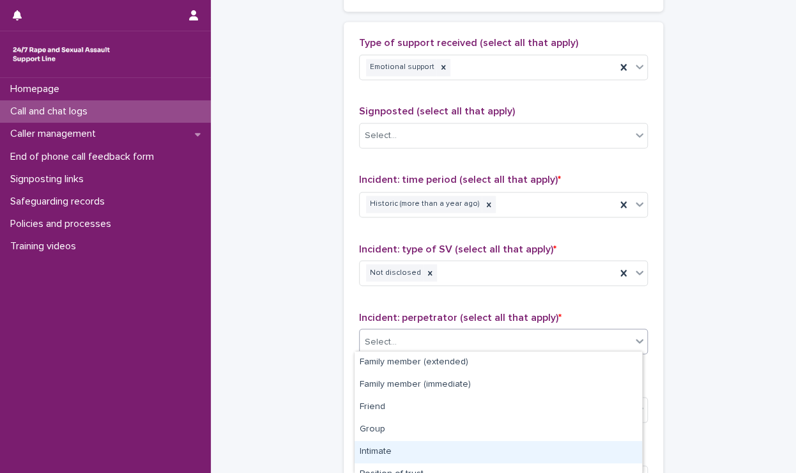
drag, startPoint x: 414, startPoint y: 452, endPoint x: 378, endPoint y: 380, distance: 80.0
click at [414, 452] on div "Intimate" at bounding box center [499, 452] width 288 height 22
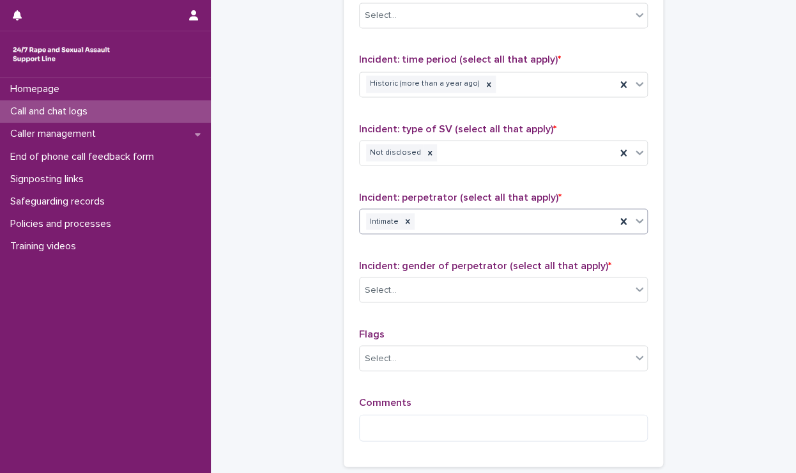
scroll to position [895, 0]
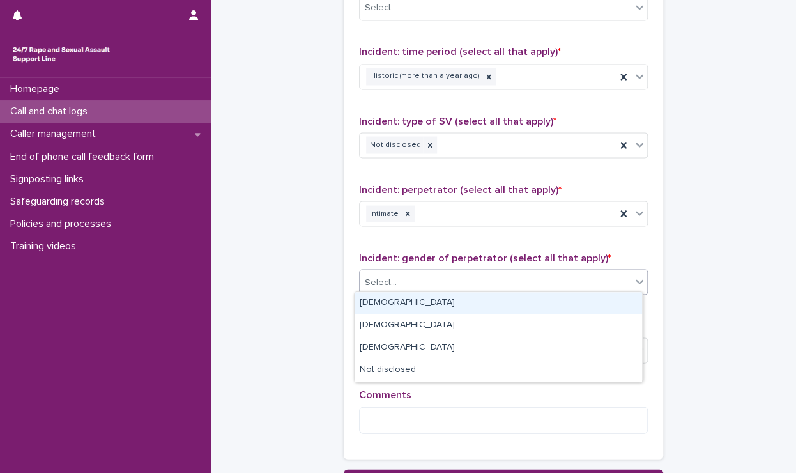
click at [406, 274] on div "Select..." at bounding box center [496, 282] width 272 height 21
click at [381, 300] on div "Male" at bounding box center [499, 303] width 288 height 22
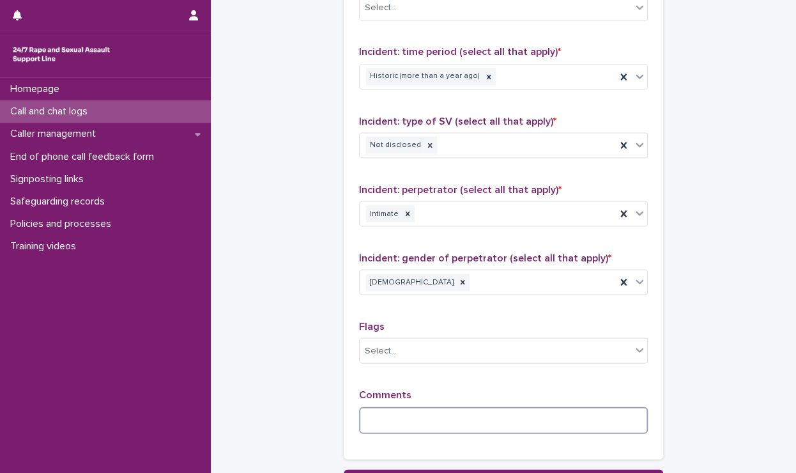
click at [380, 406] on textarea at bounding box center [503, 419] width 289 height 27
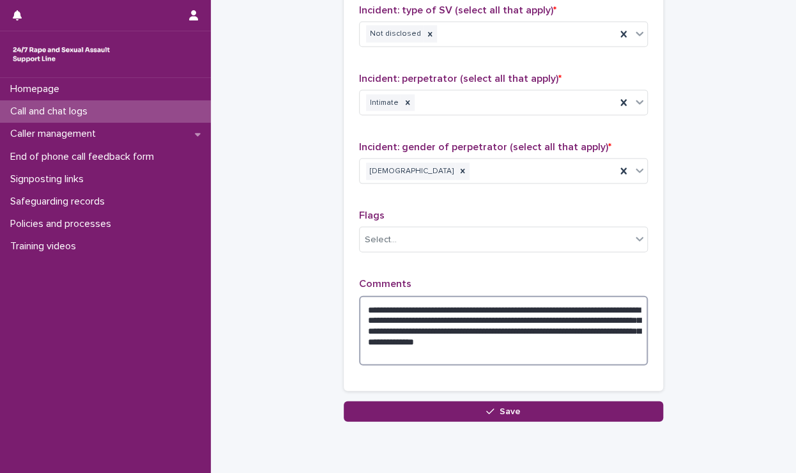
drag, startPoint x: 395, startPoint y: 436, endPoint x: 420, endPoint y: 493, distance: 61.8
click at [420, 472] on html "**********" at bounding box center [398, 236] width 796 height 473
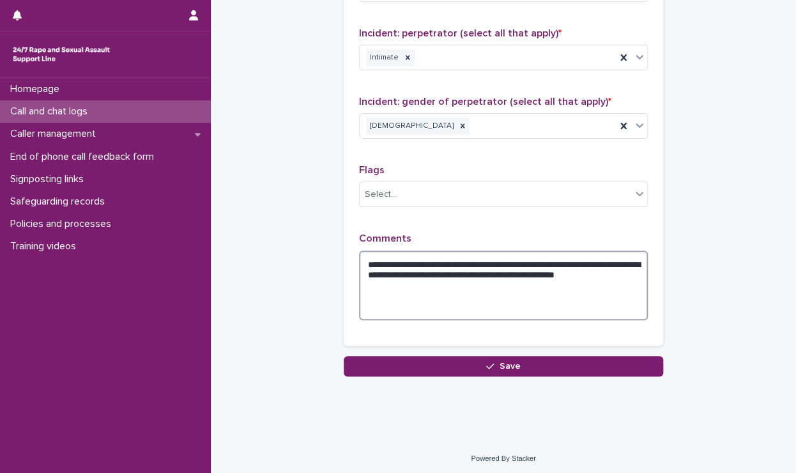
scroll to position [1029, 0]
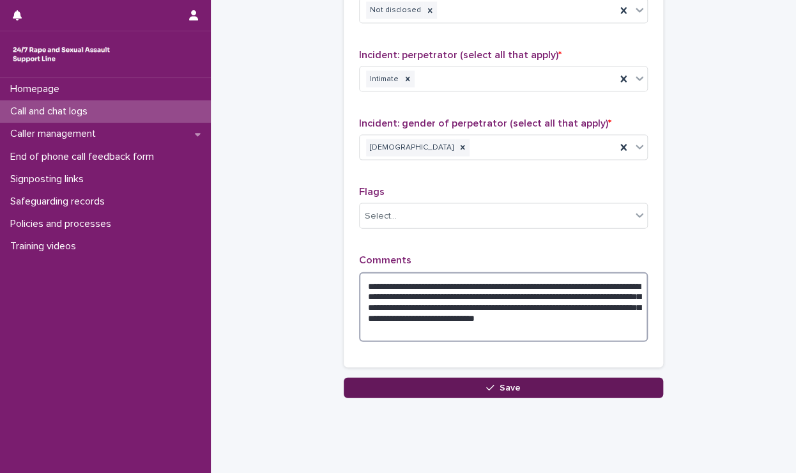
type textarea "**********"
click at [488, 392] on button "Save" at bounding box center [503, 388] width 319 height 20
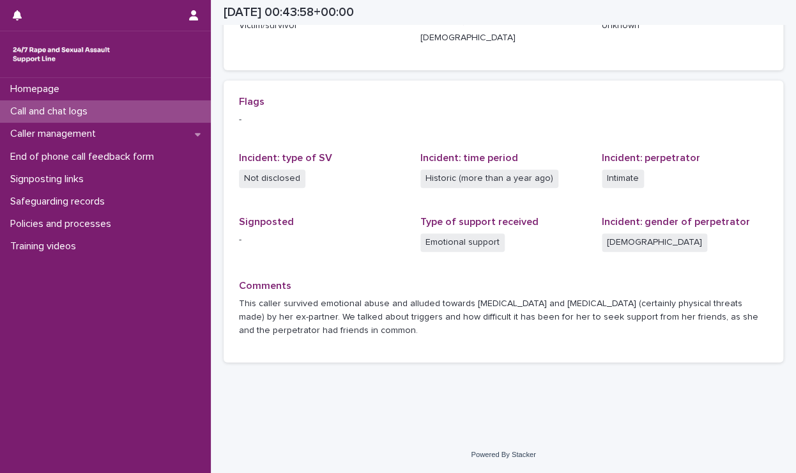
scroll to position [233, 0]
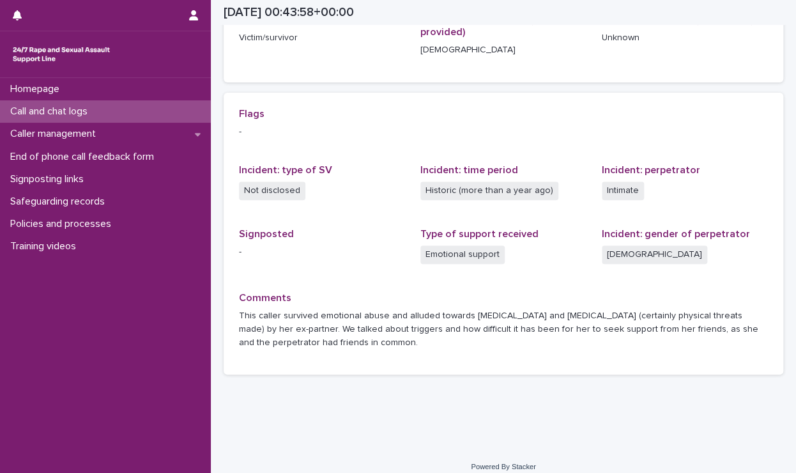
click at [74, 106] on p "Call and chat logs" at bounding box center [51, 111] width 93 height 12
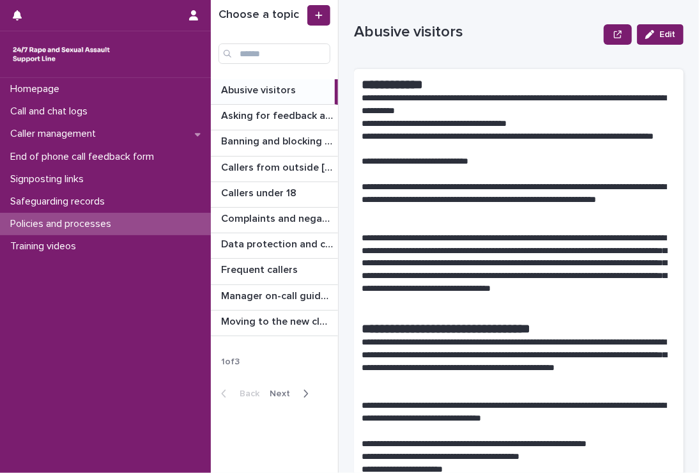
click at [248, 88] on p "Abusive visitors" at bounding box center [259, 89] width 77 height 15
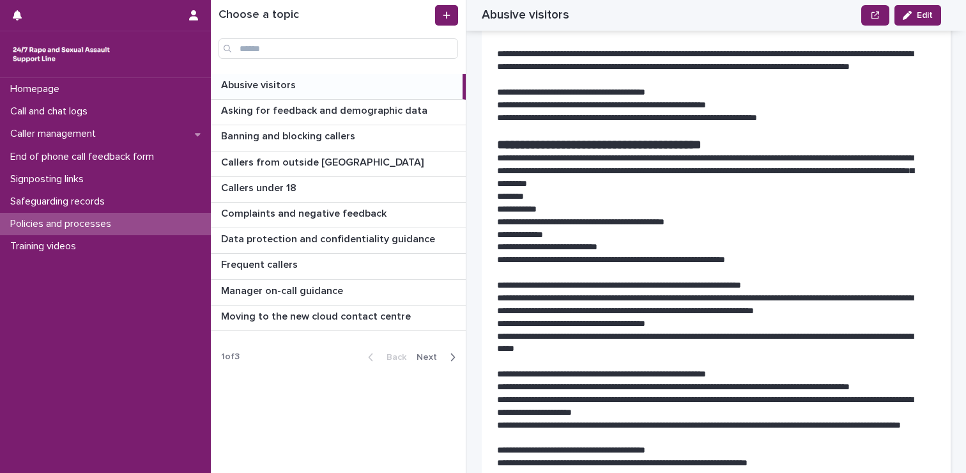
scroll to position [703, 0]
click at [629, 242] on p "**********" at bounding box center [711, 246] width 429 height 13
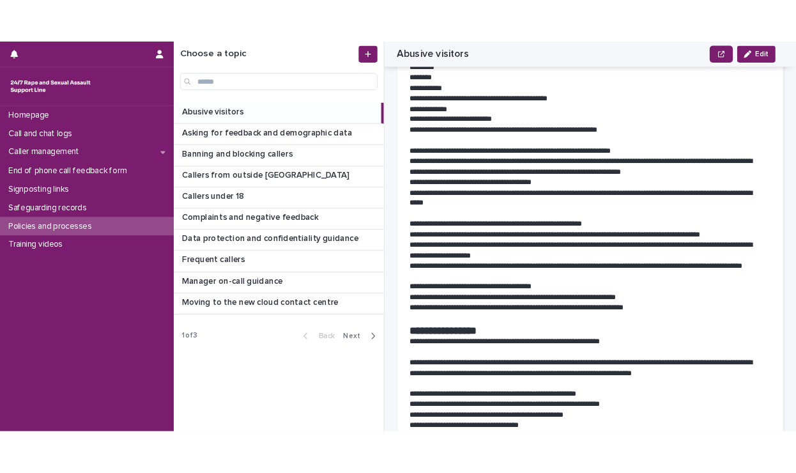
scroll to position [895, 0]
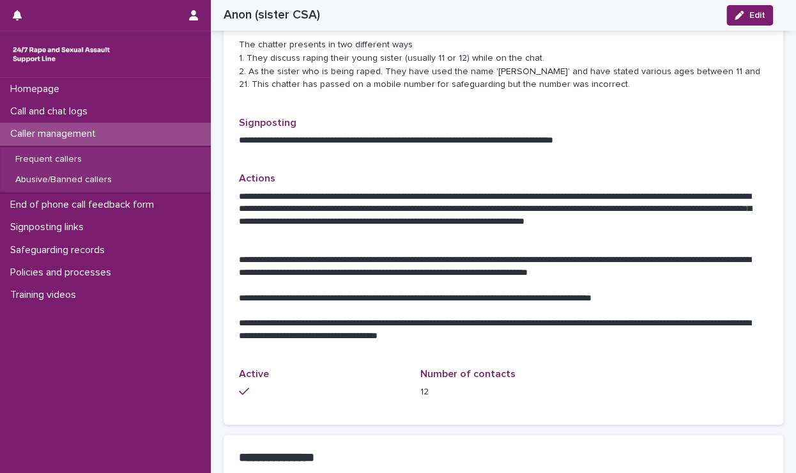
scroll to position [575, 0]
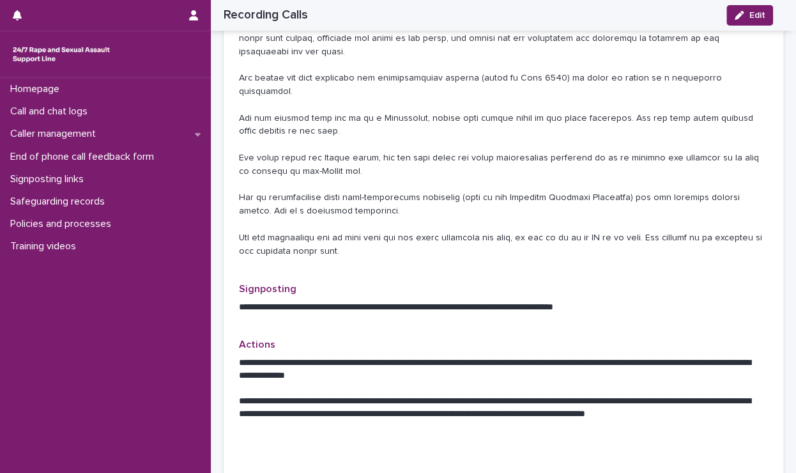
scroll to position [639, 0]
